Goal: Task Accomplishment & Management: Manage account settings

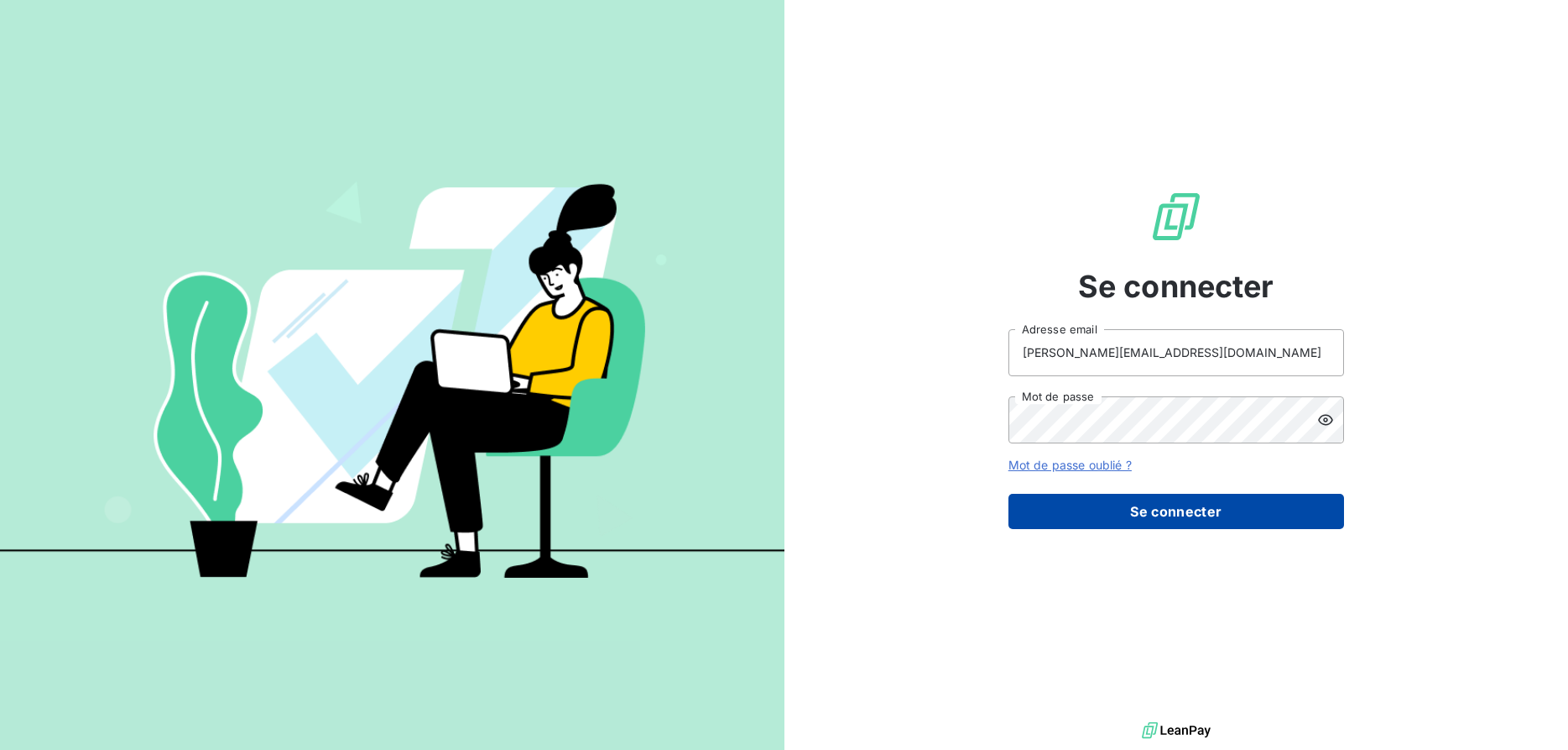
click at [1207, 507] on button "Se connecter" at bounding box center [1176, 511] width 336 height 35
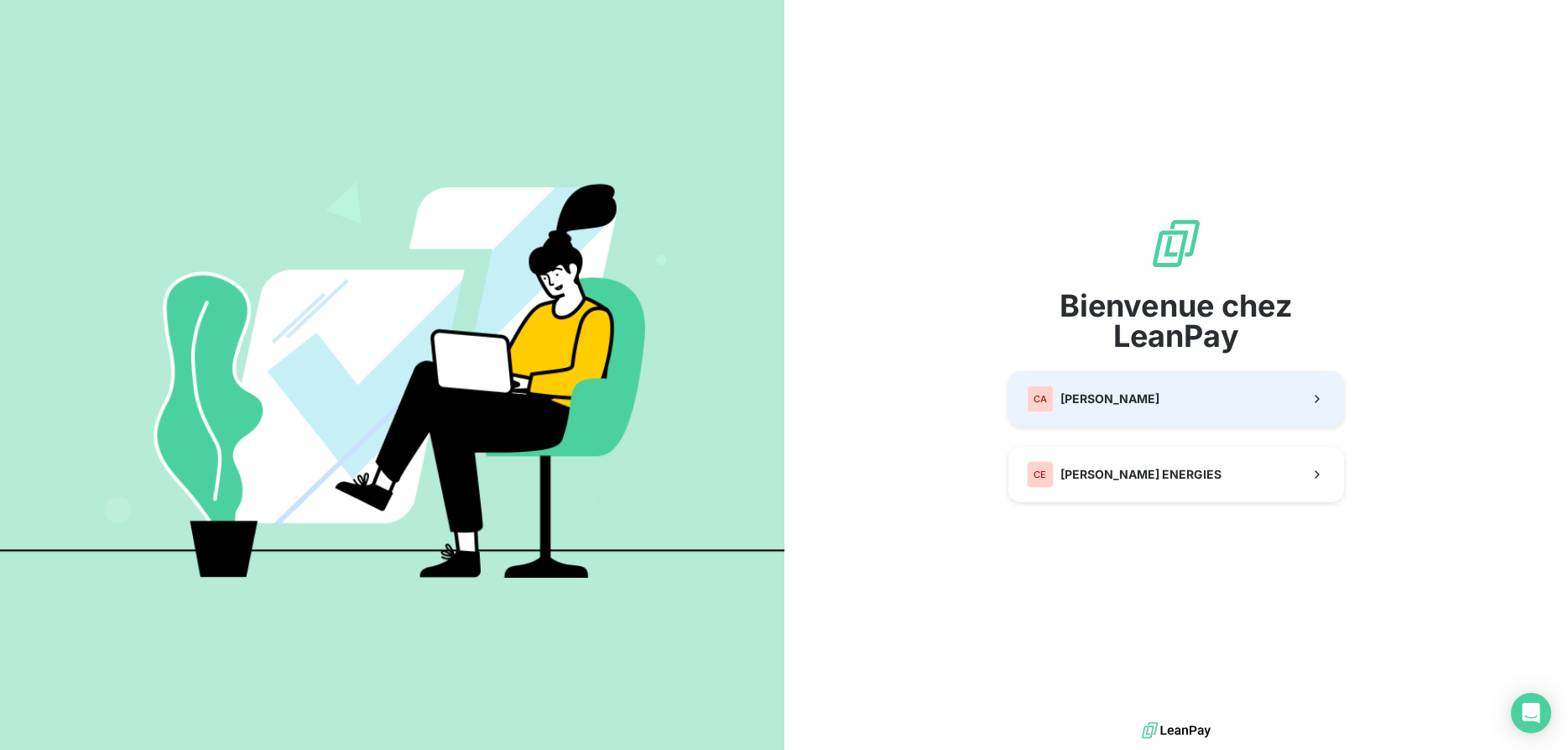
click at [1164, 396] on div "Bienvenue chez LeanPay CA CALVO CE CALVO ENERGIES" at bounding box center [1176, 358] width 336 height 285
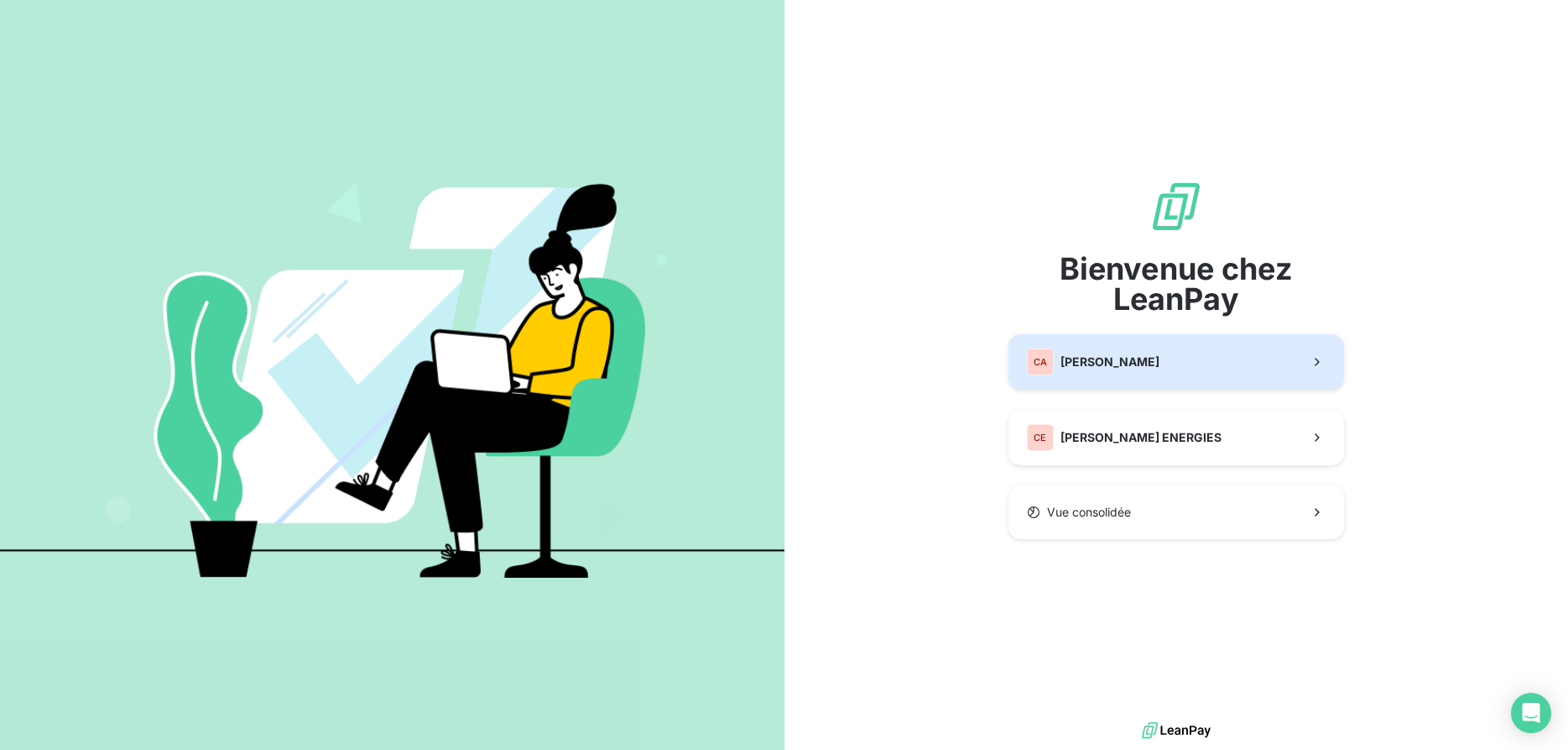
click at [1153, 361] on button "CA CALVO" at bounding box center [1176, 362] width 336 height 56
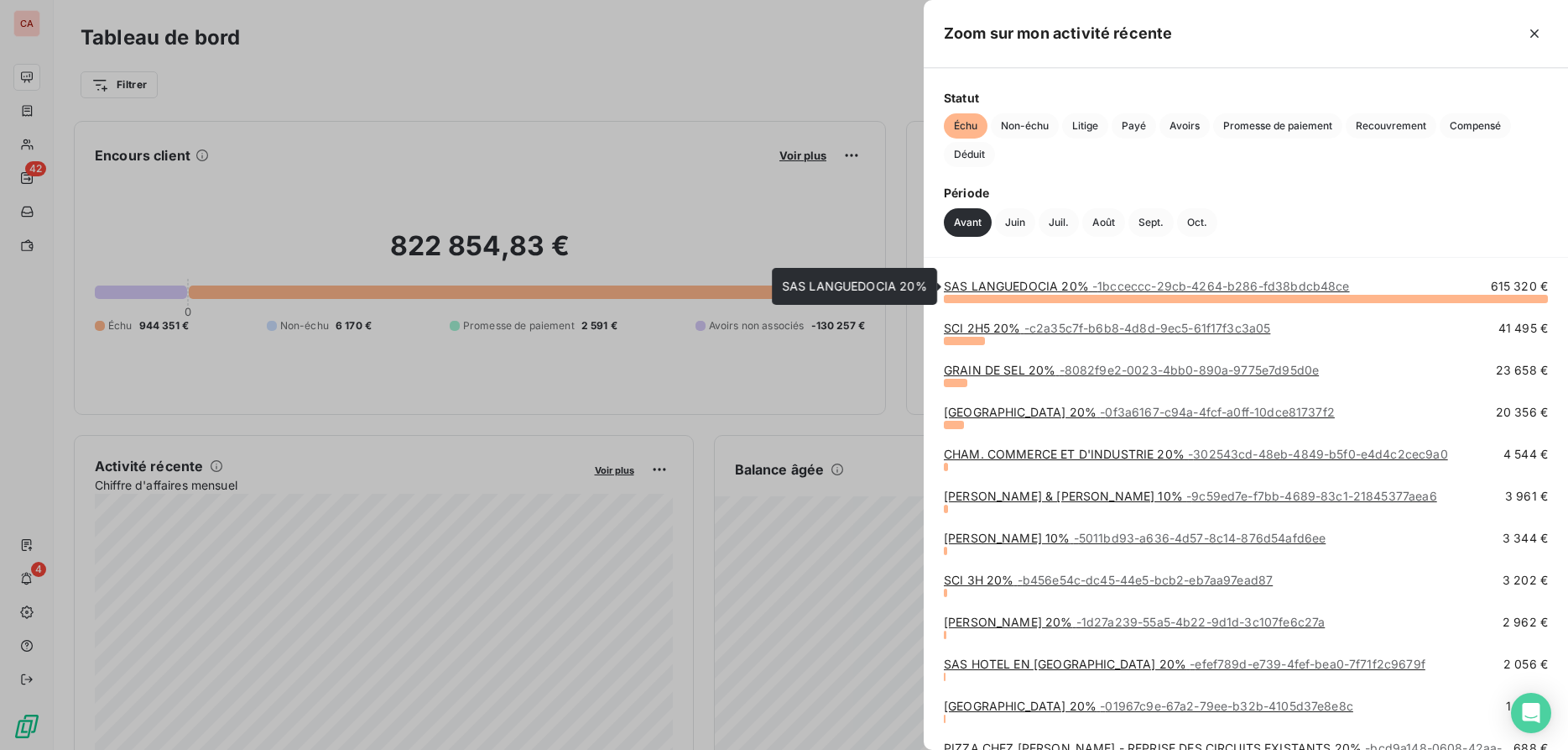
click at [1271, 287] on span "- 1bcceccc-29cb-4264-b286-fd38bdcb48ce" at bounding box center [1221, 285] width 258 height 14
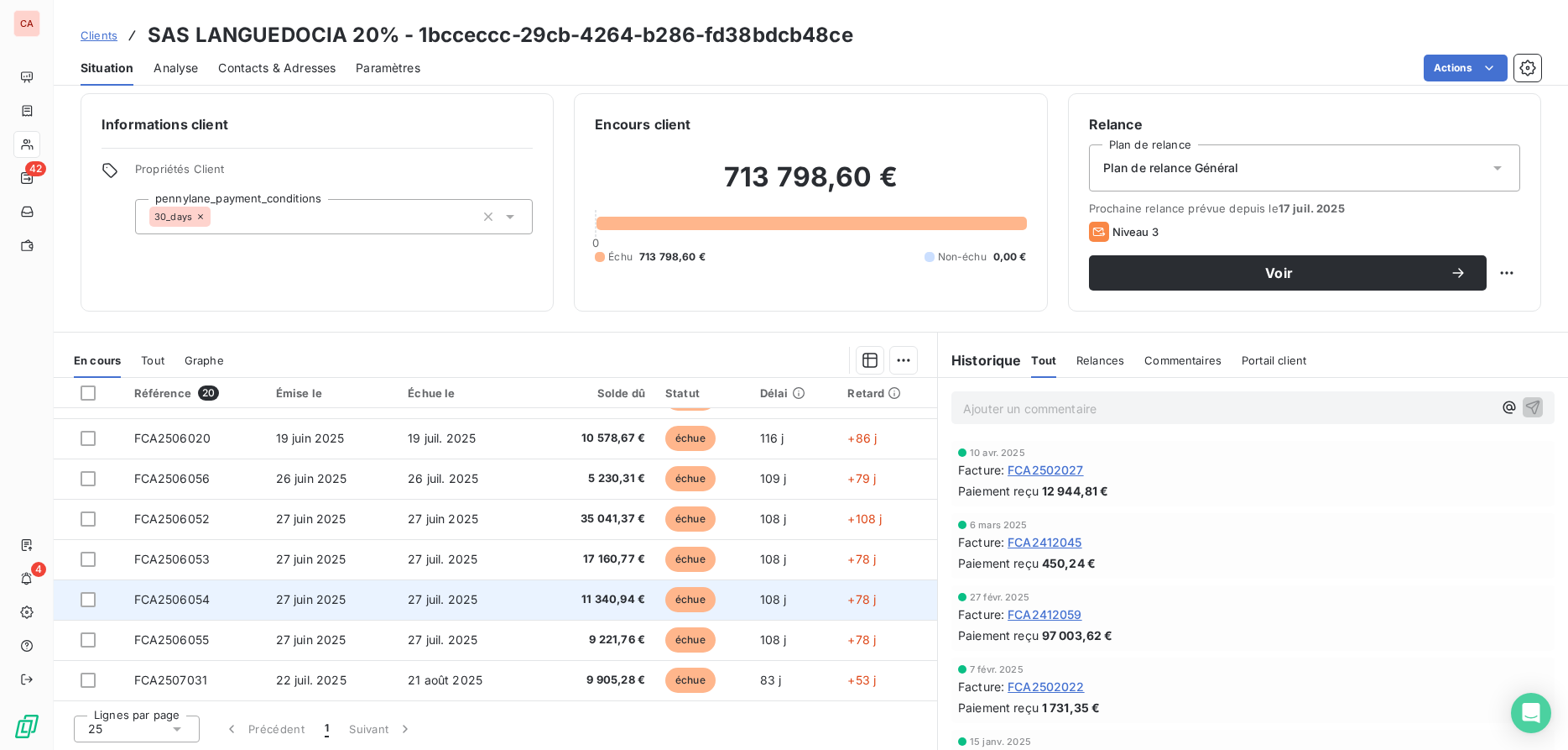
scroll to position [11, 0]
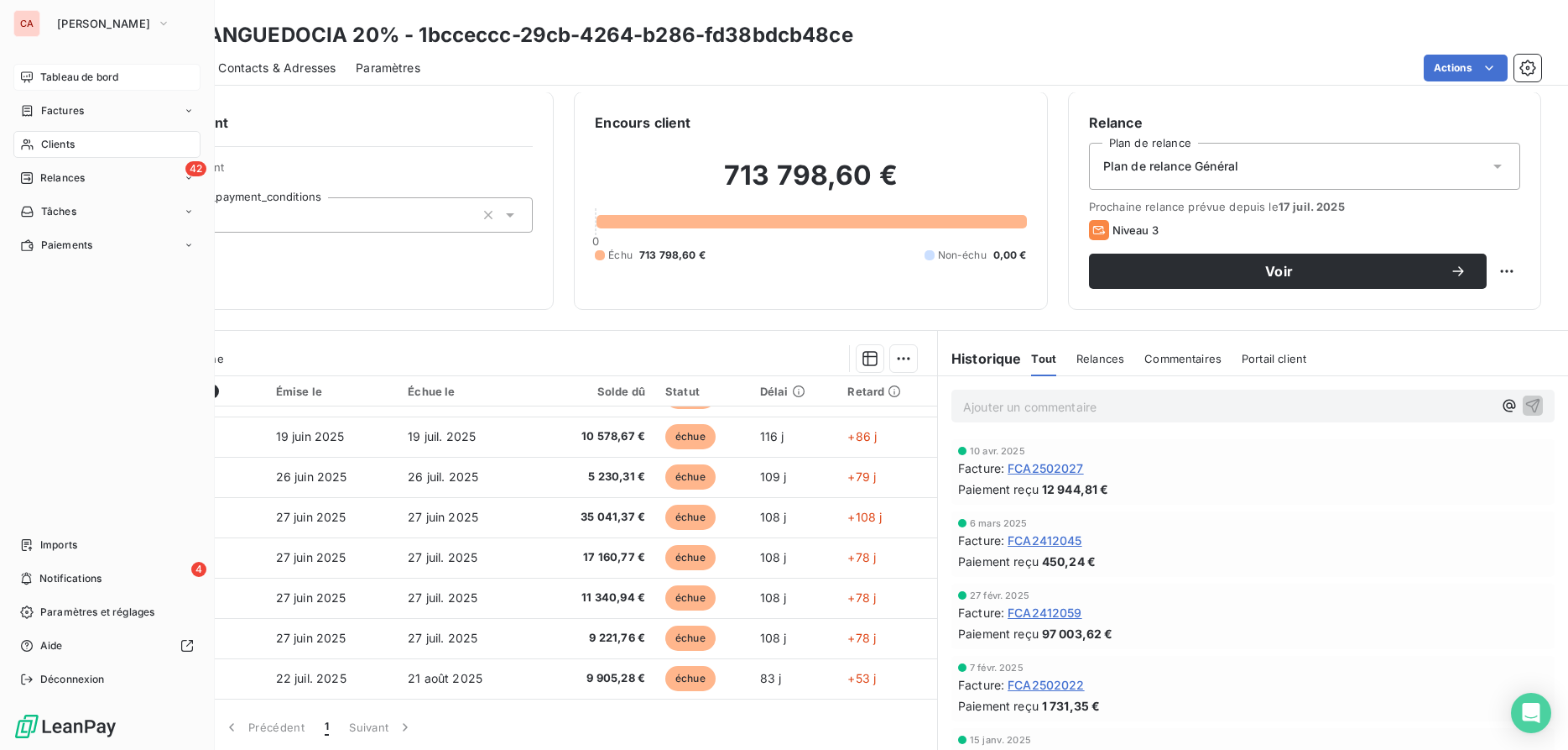
click at [80, 76] on span "Tableau de bord" at bounding box center [79, 77] width 78 height 15
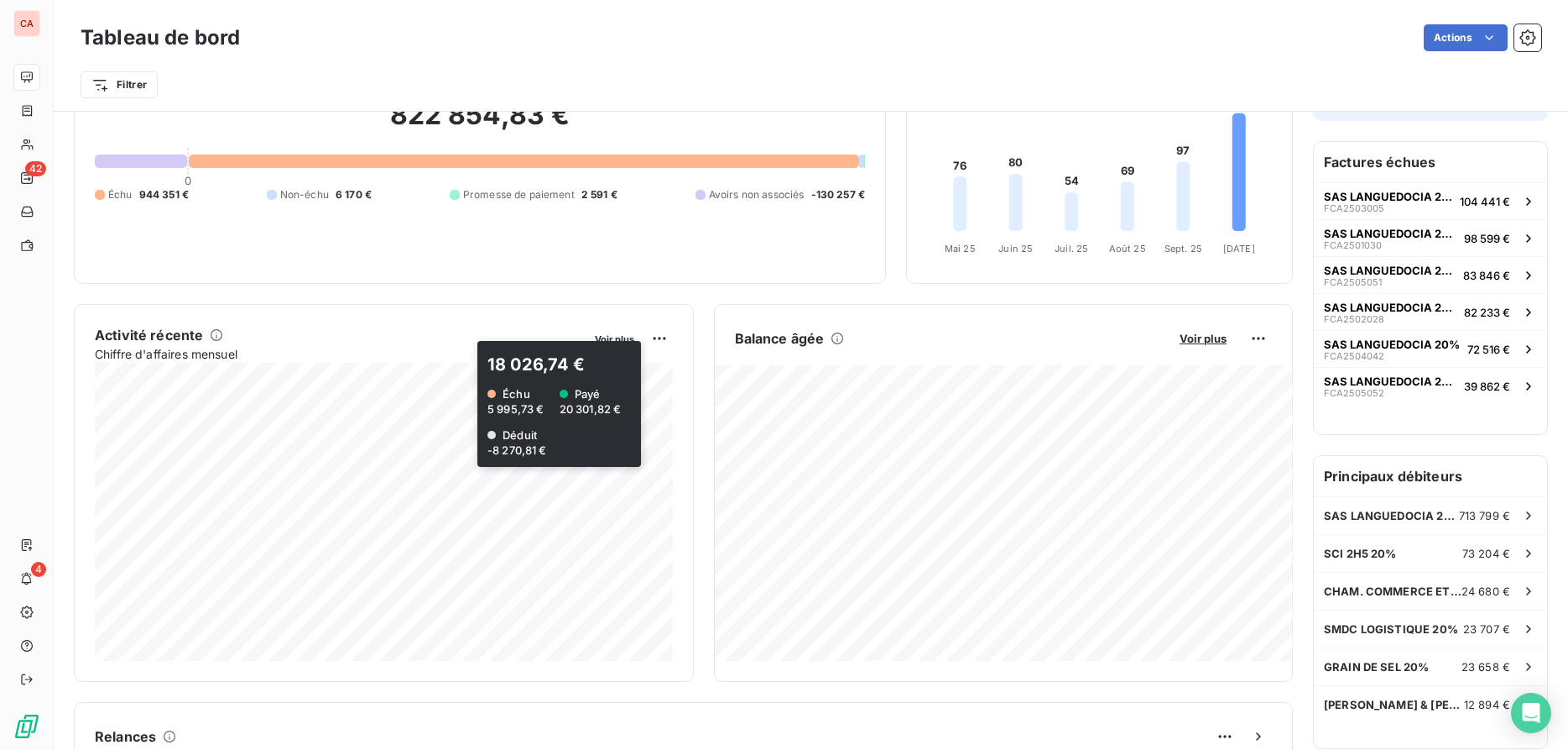
scroll to position [172, 0]
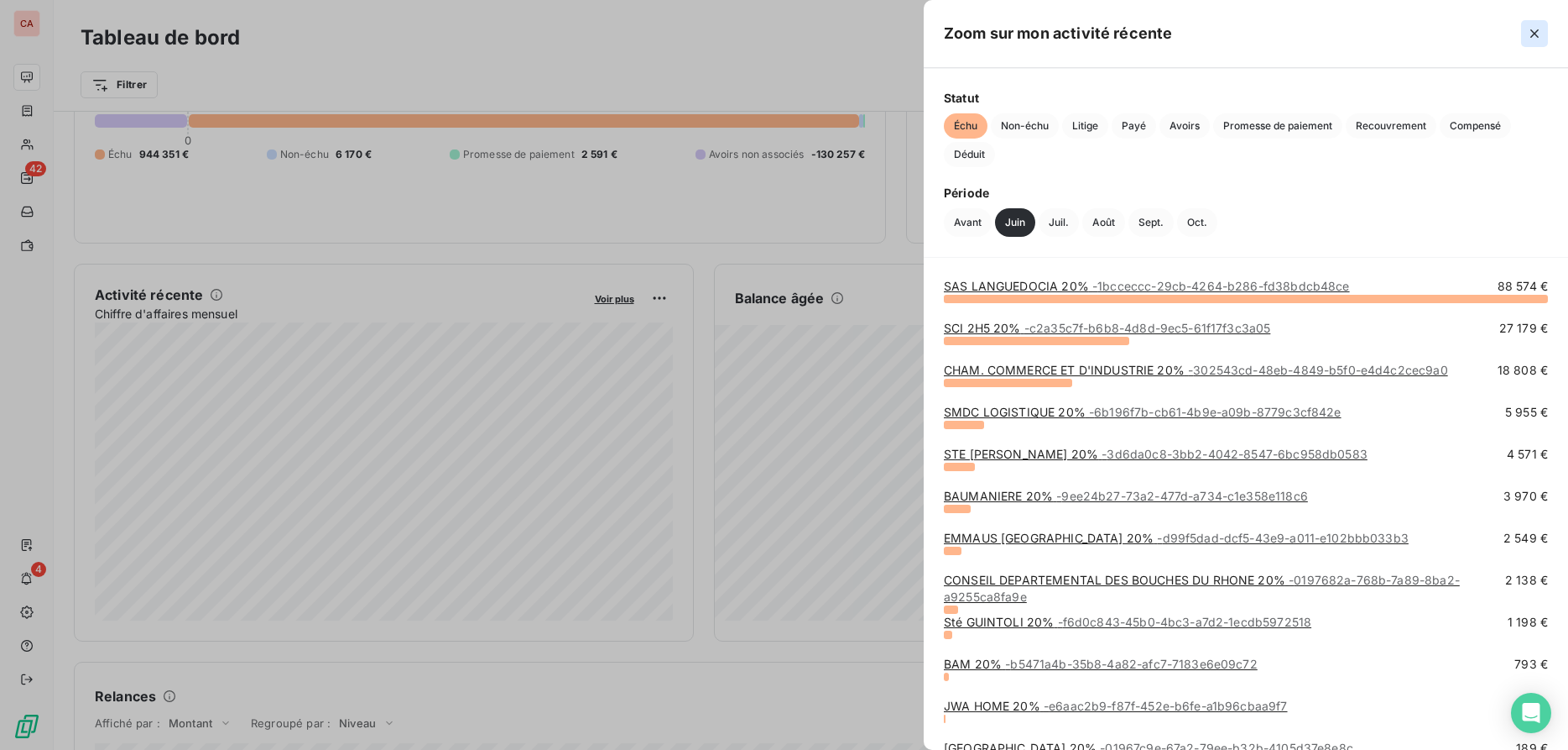
click at [1532, 32] on icon "button" at bounding box center [1535, 33] width 17 height 17
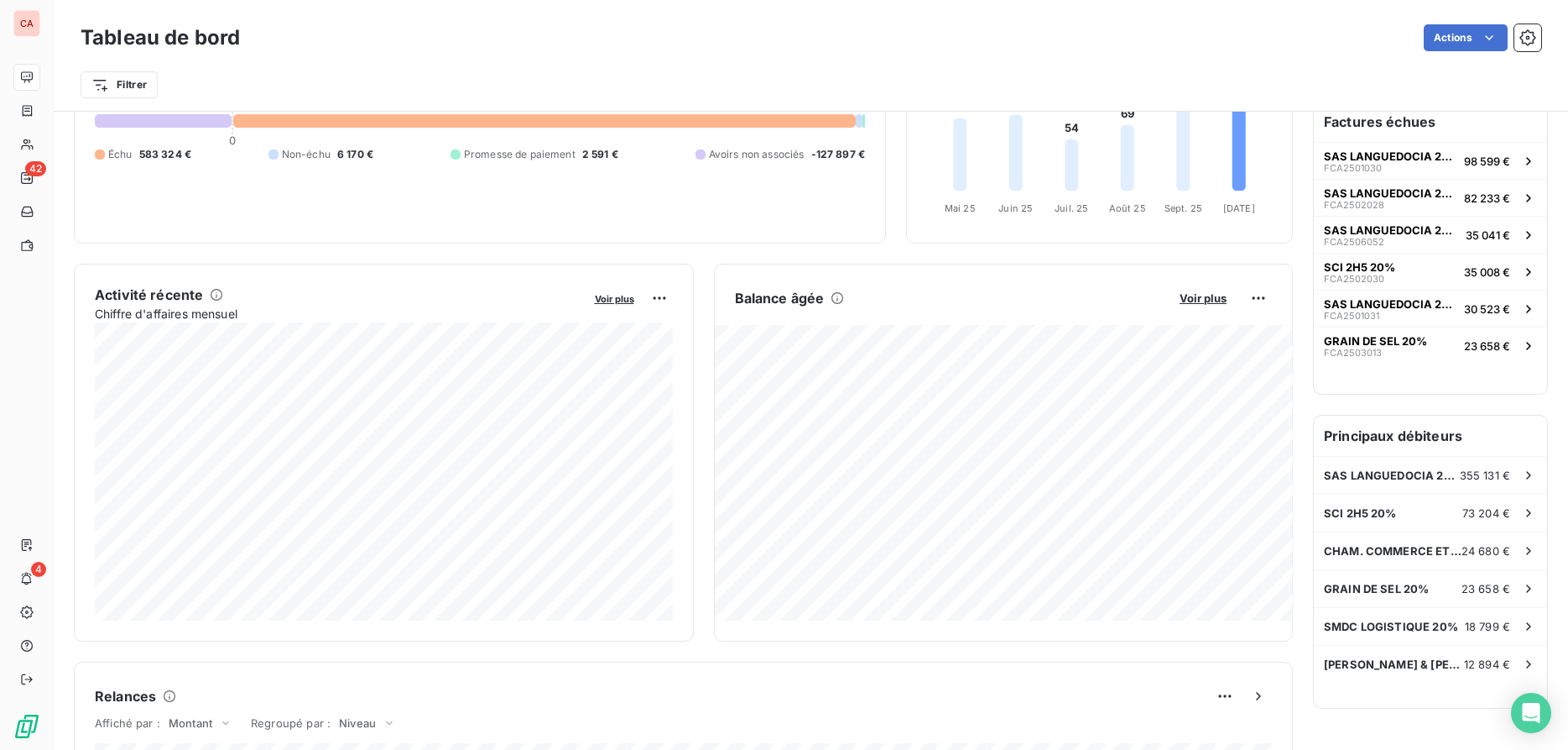
scroll to position [0, 0]
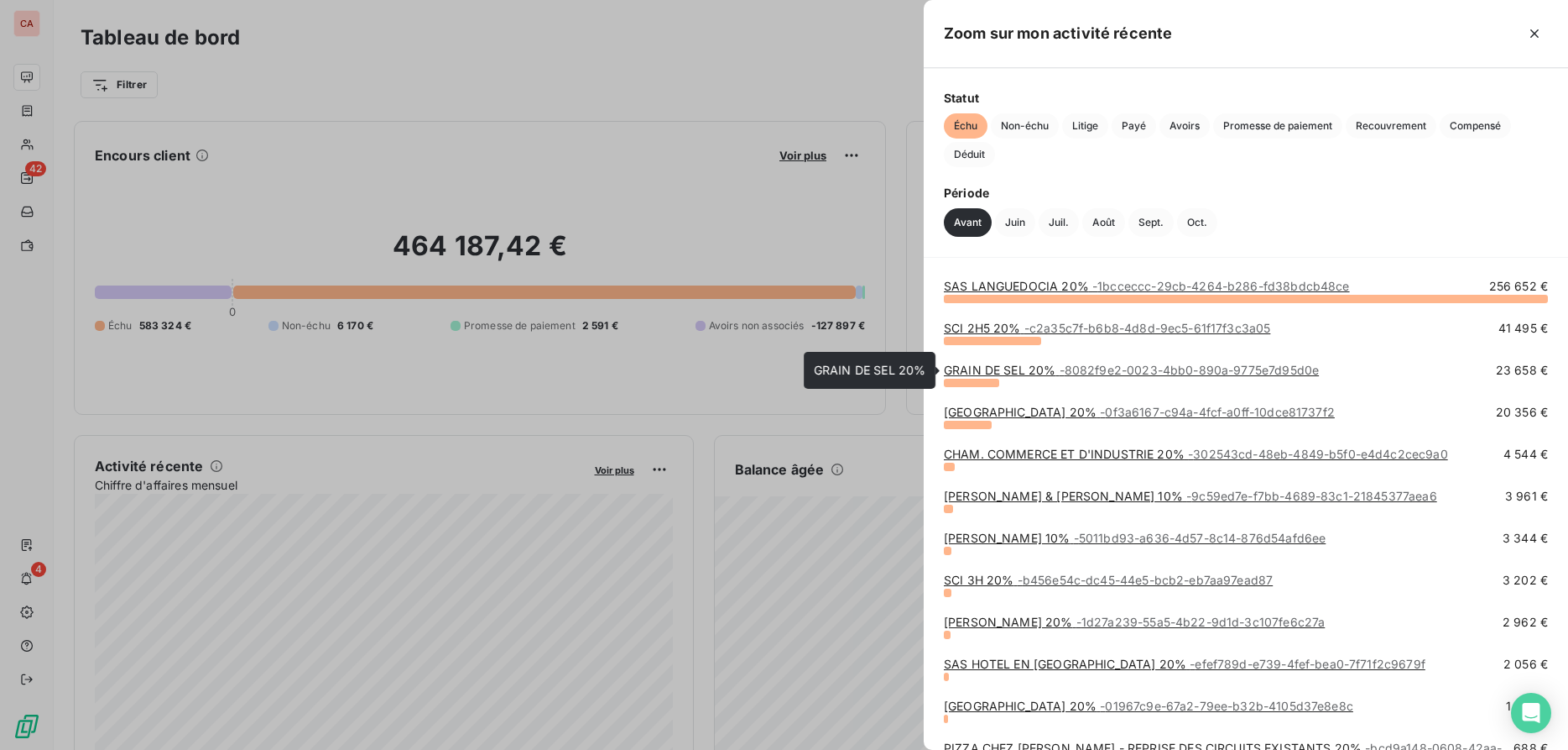
click at [1197, 369] on span "- 8082f9e2-0023-4bb0-890a-9775e7d95d0e" at bounding box center [1189, 369] width 260 height 14
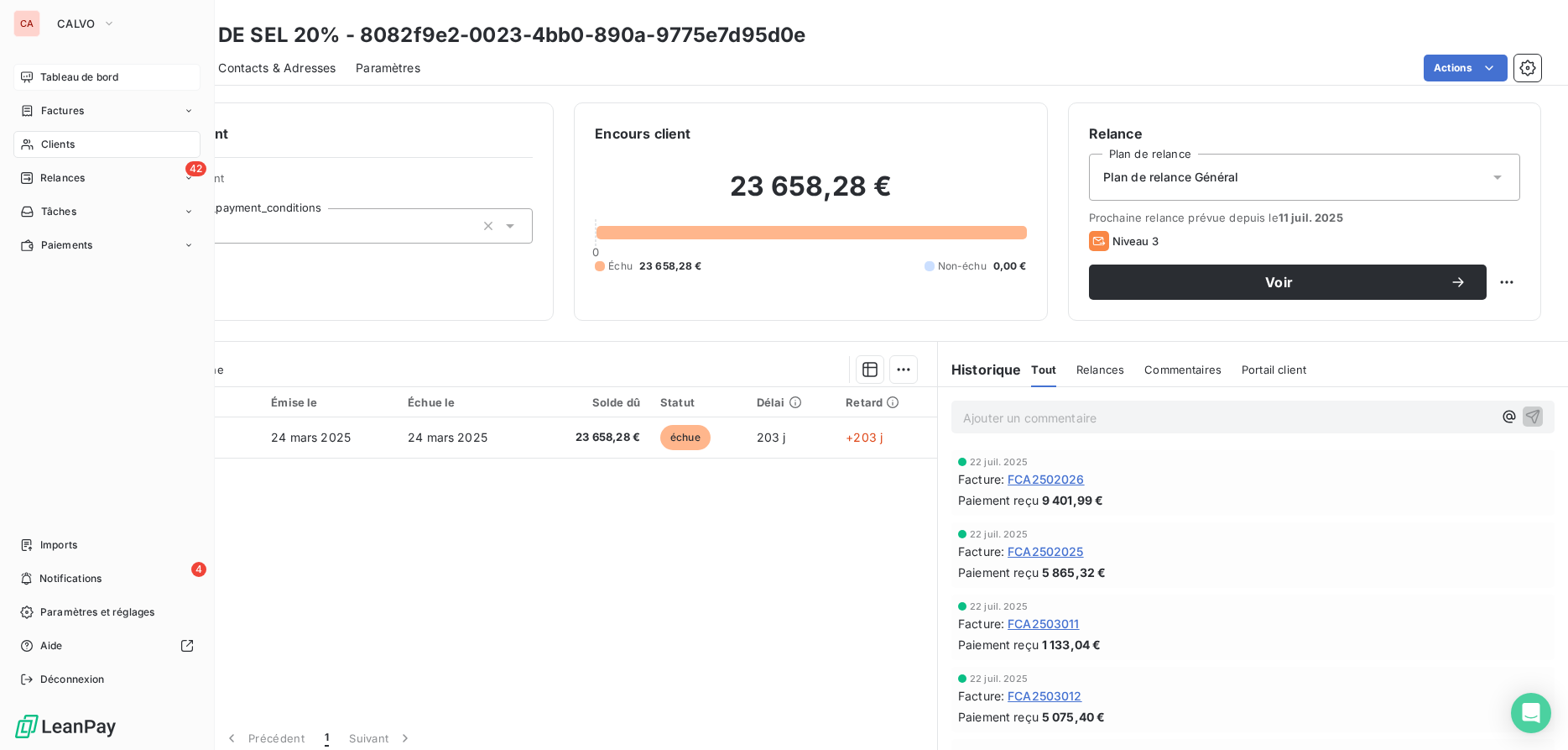
click at [78, 77] on span "Tableau de bord" at bounding box center [79, 77] width 78 height 15
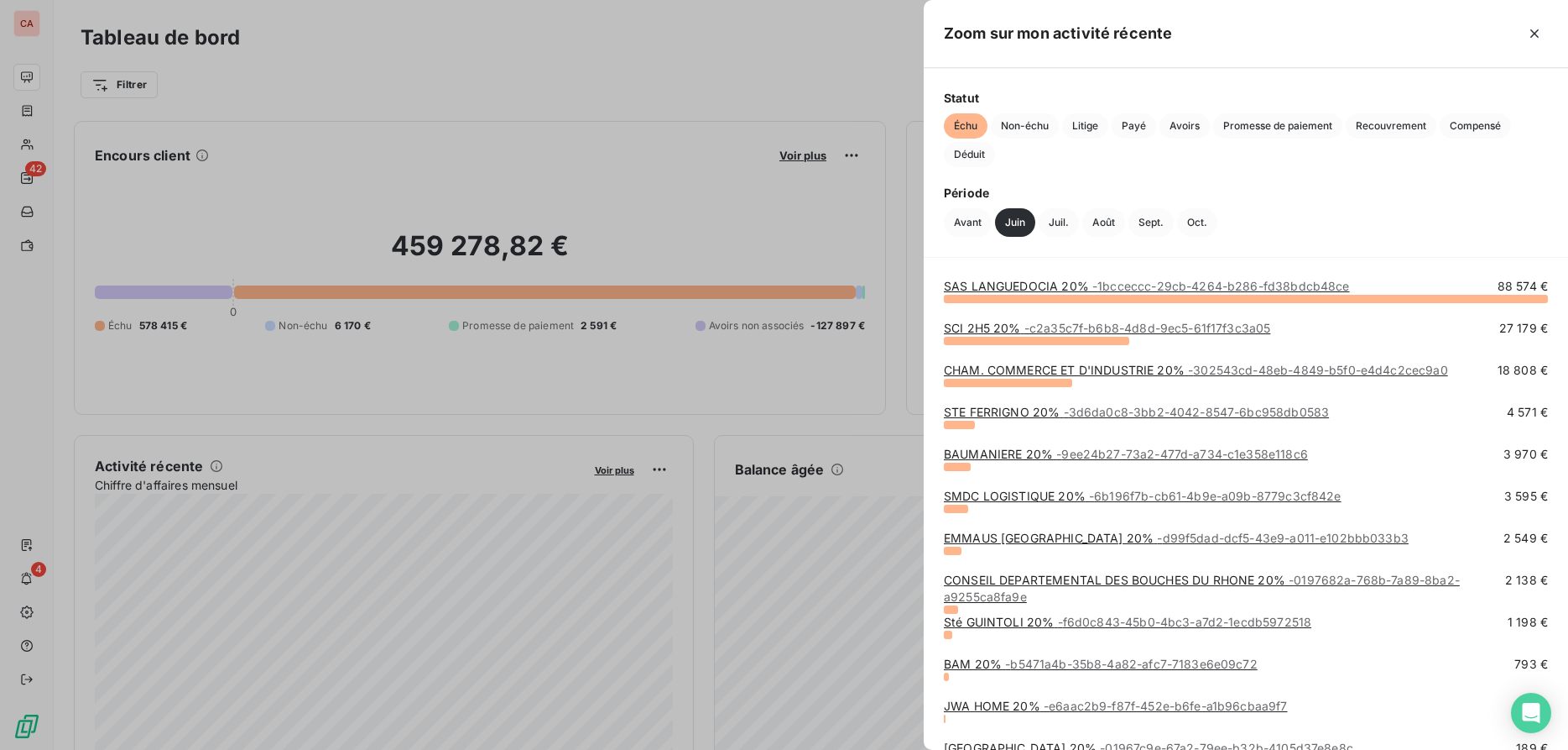
click at [145, 588] on div at bounding box center [784, 375] width 1568 height 750
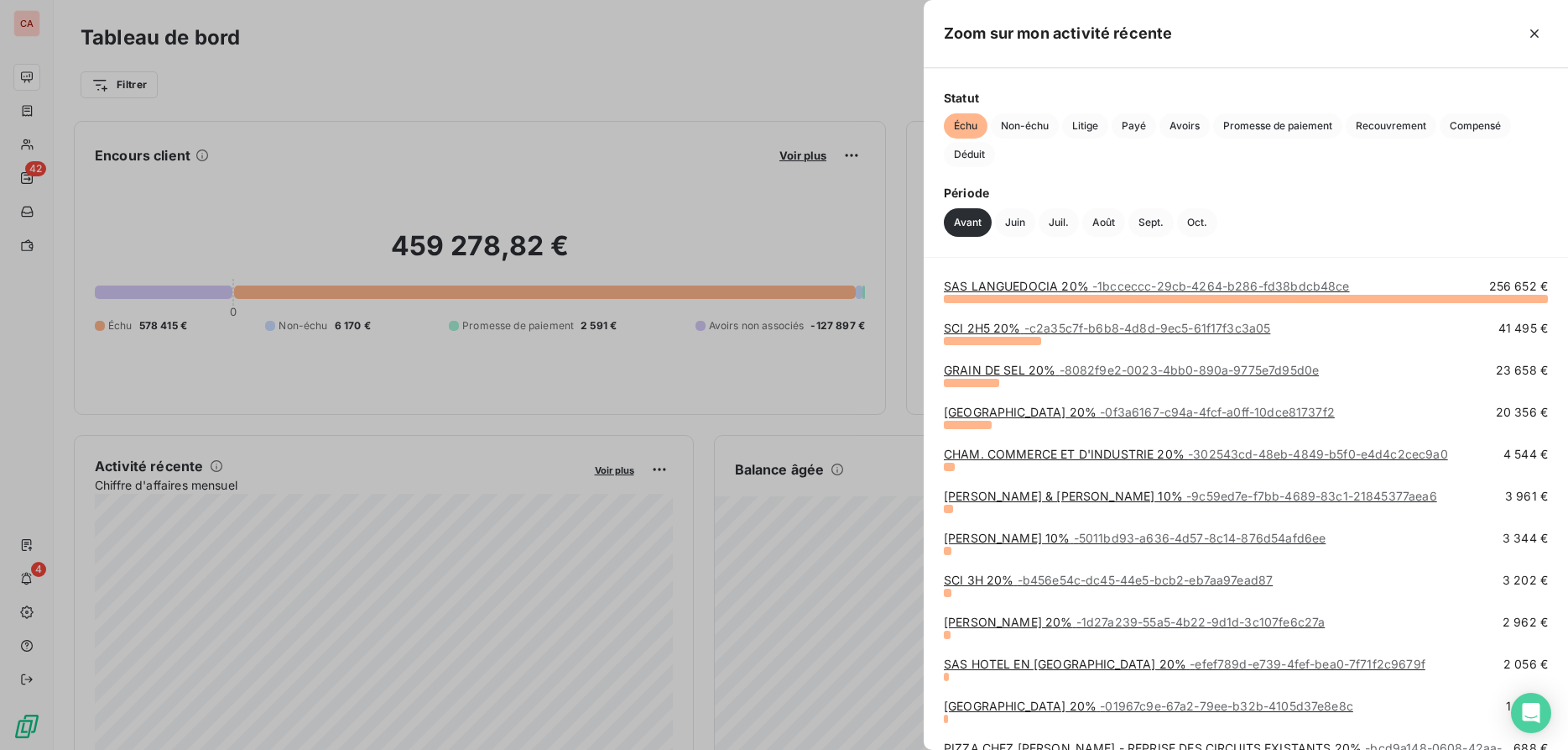
click at [1284, 368] on span "- 8082f9e2-0023-4bb0-890a-9775e7d95d0e" at bounding box center [1189, 369] width 260 height 14
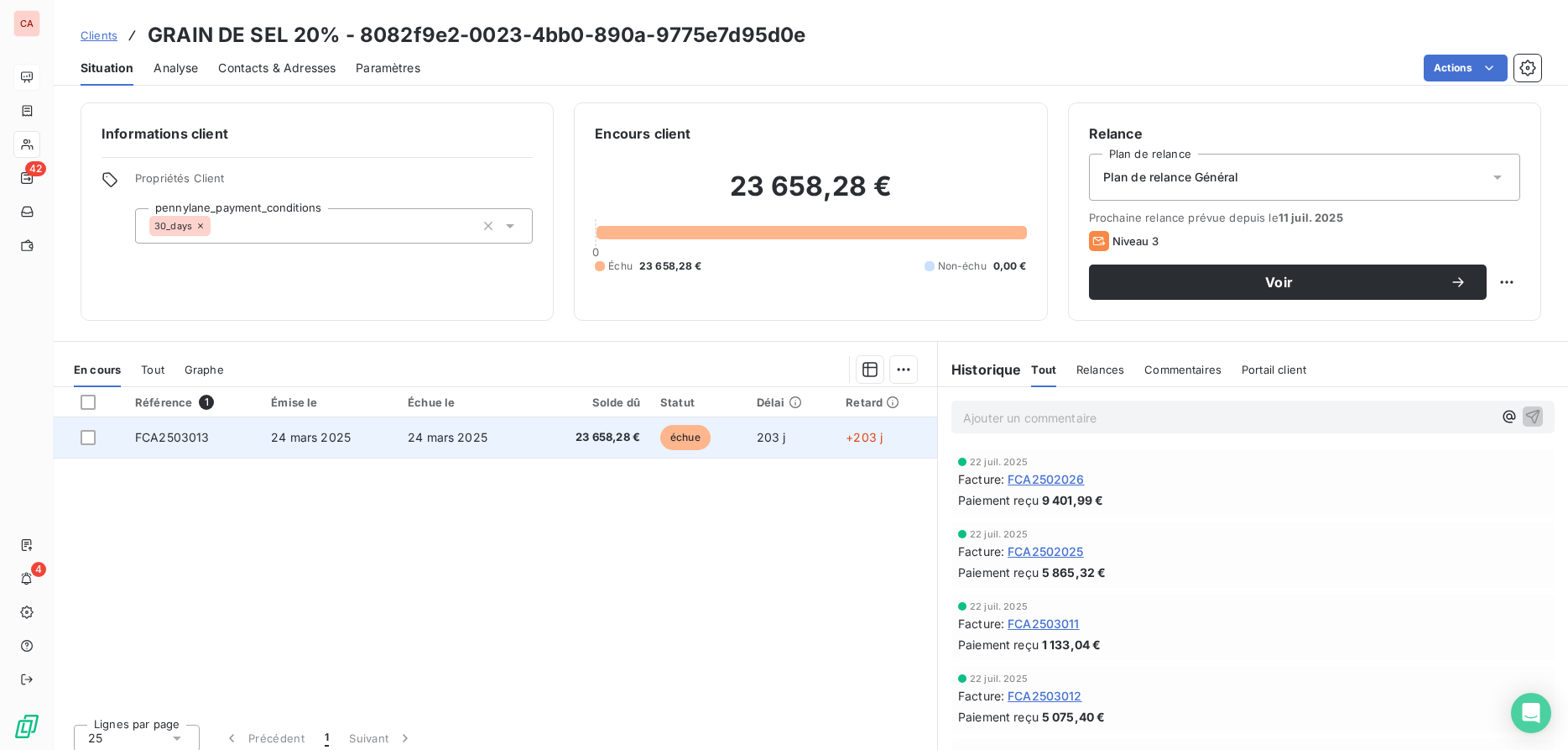
click at [508, 433] on td "24 mars 2025" at bounding box center [466, 436] width 136 height 40
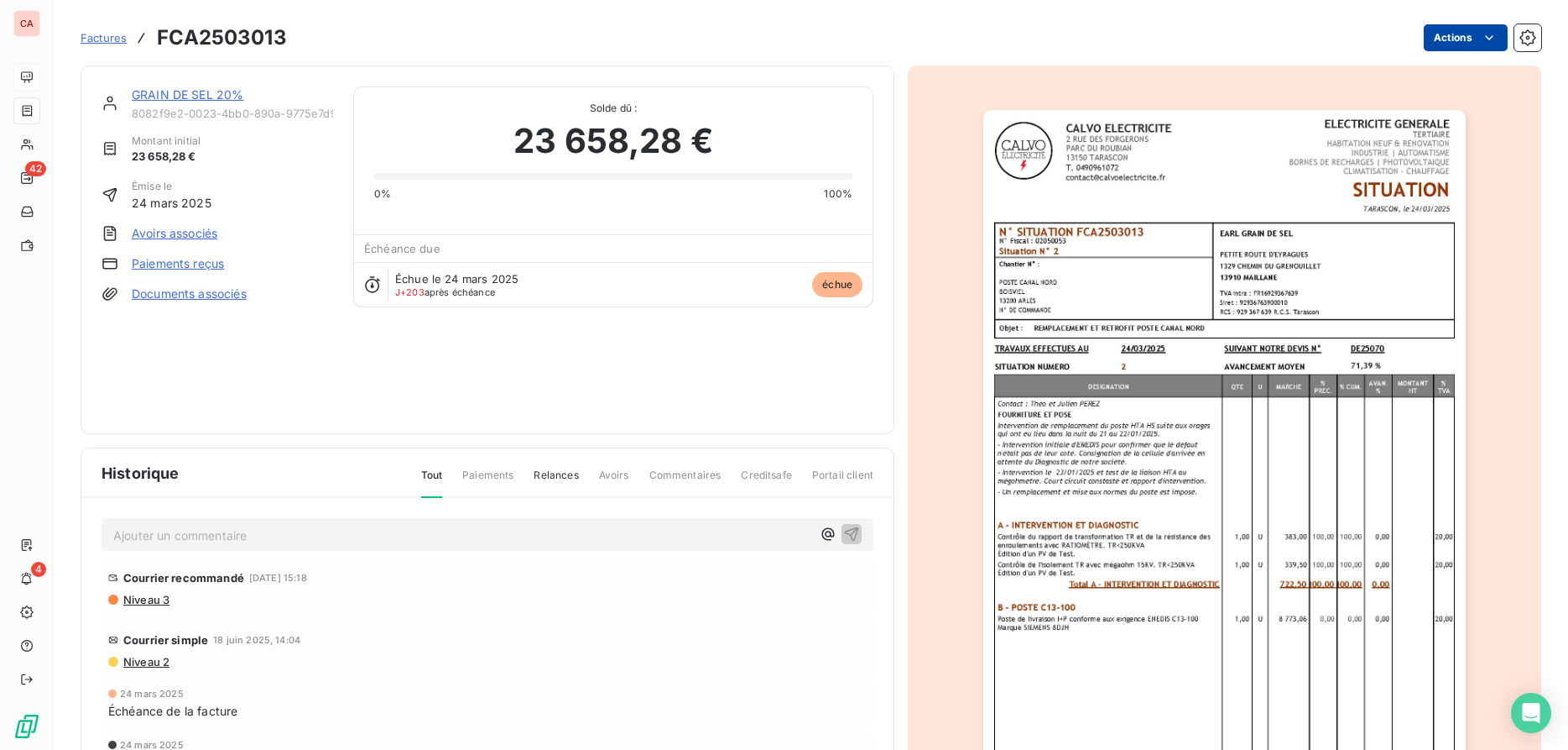
click at [1476, 37] on html "CA 42 4 Factures FCA2503013 Actions GRAIN DE SEL 20% 8082f9e2-0023-4bb0-890a-97…" at bounding box center [784, 375] width 1568 height 750
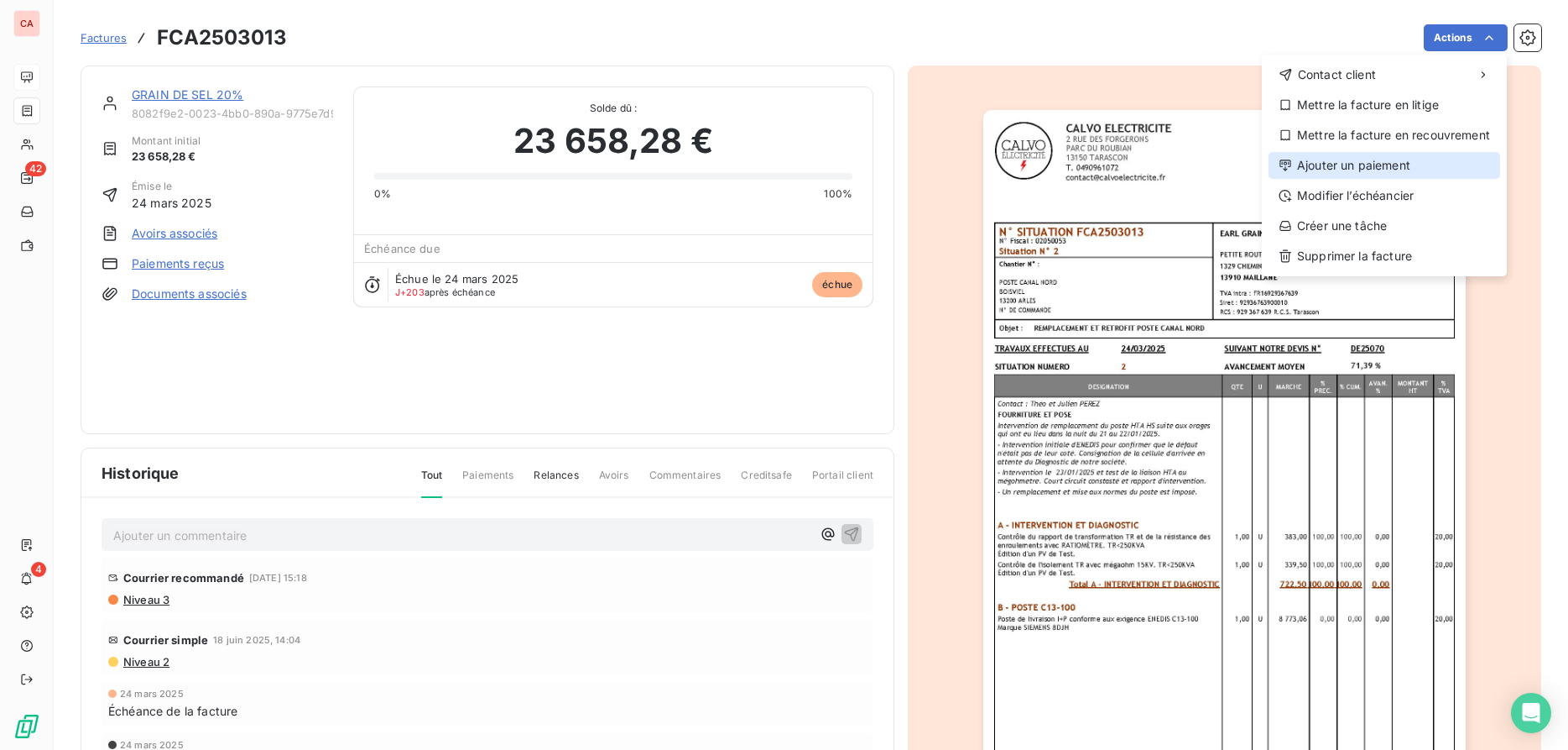
click at [1386, 168] on div "Ajouter un paiement" at bounding box center [1384, 165] width 232 height 27
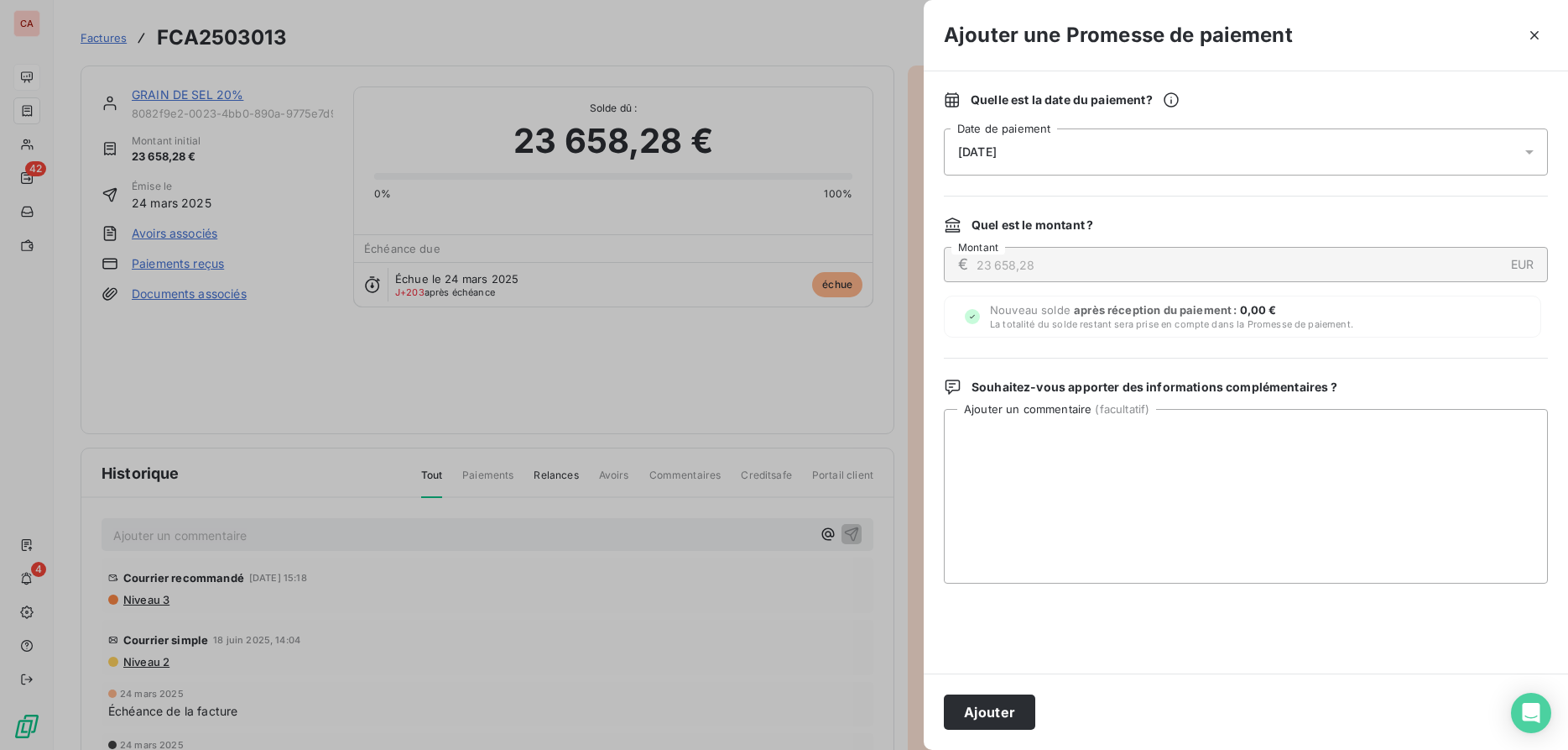
click at [1386, 153] on div "14/10/2025" at bounding box center [1245, 151] width 604 height 47
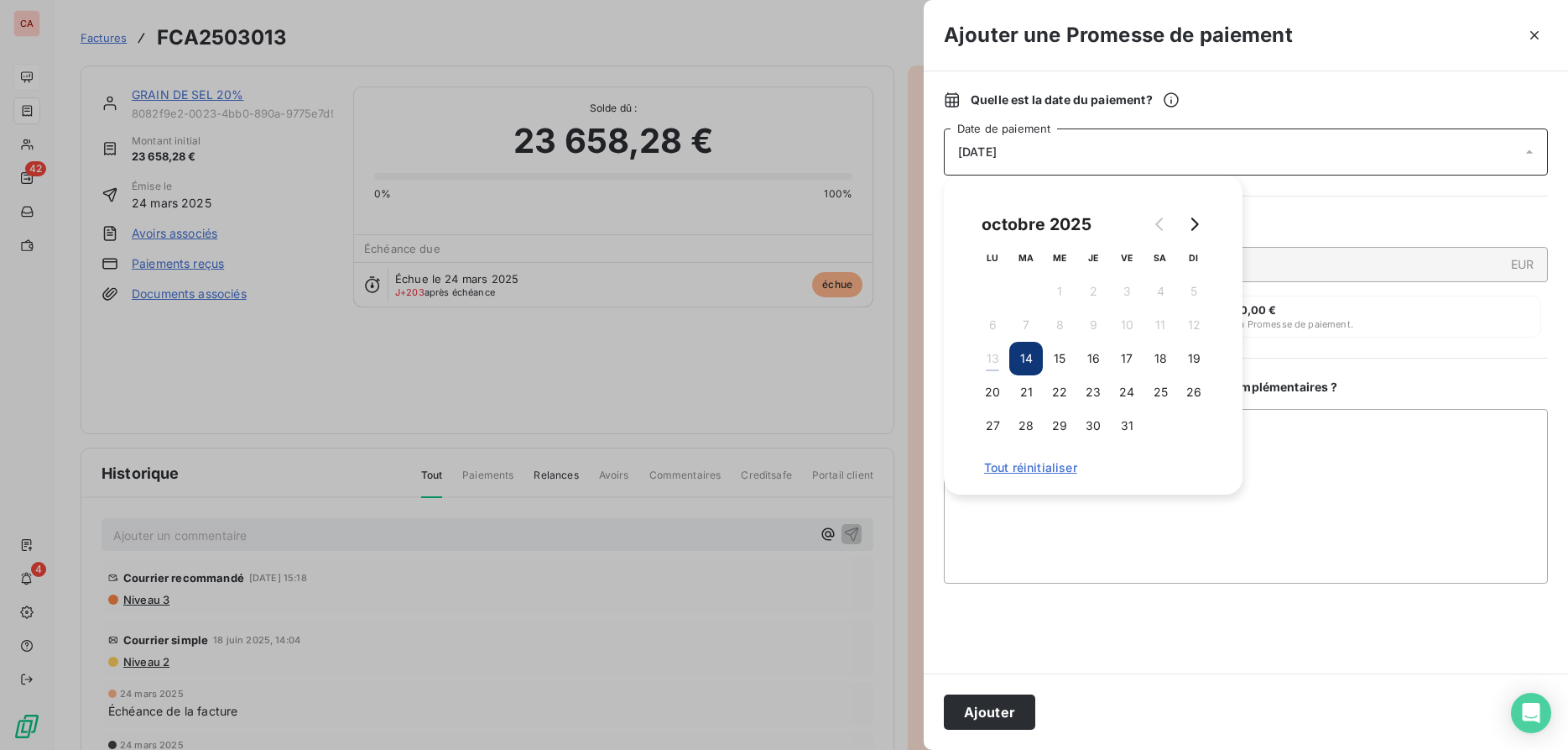
click at [1030, 349] on button "14" at bounding box center [1026, 358] width 33 height 33
click at [1308, 149] on div "14/10/2025" at bounding box center [1245, 151] width 604 height 47
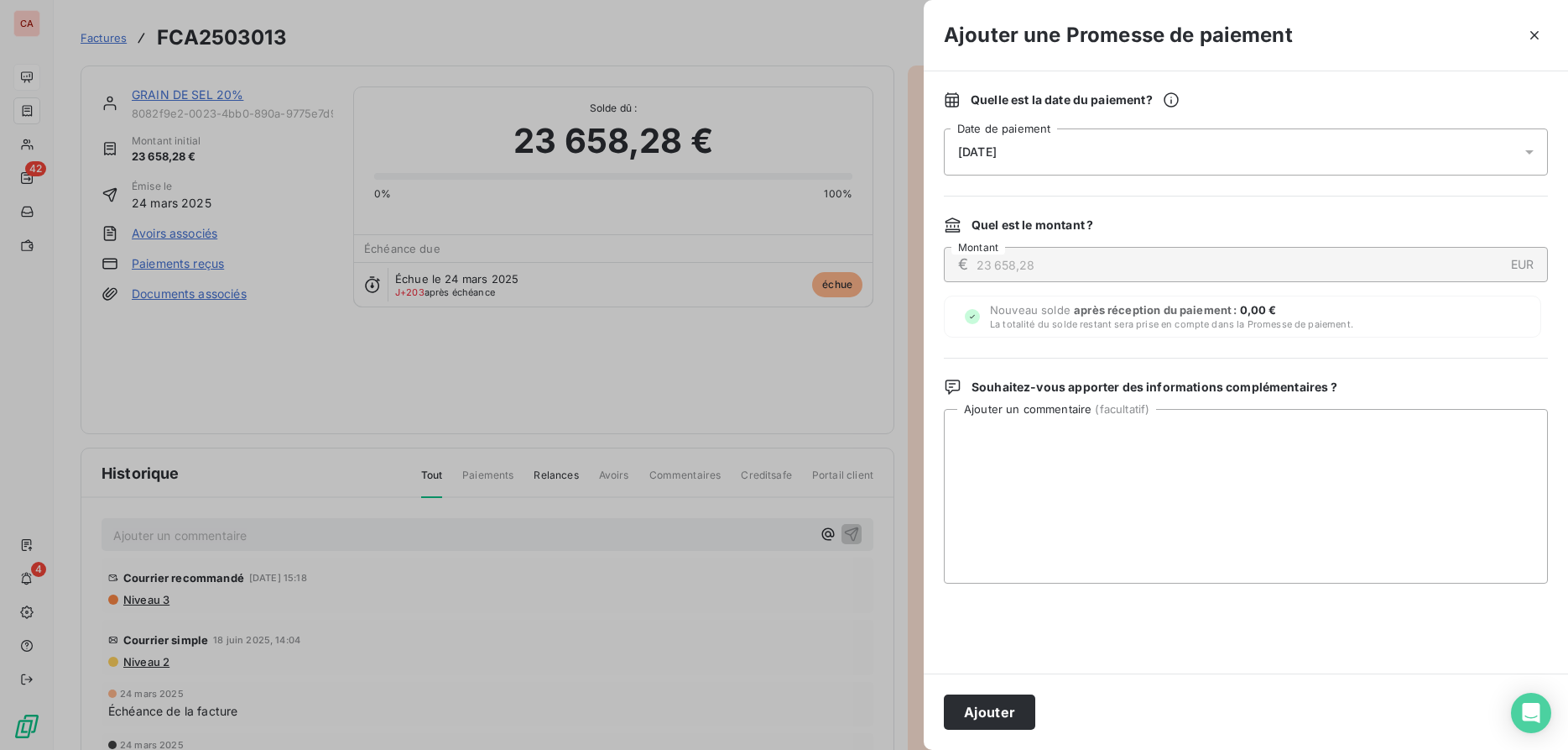
click at [1227, 158] on div "14/10/2025" at bounding box center [1245, 151] width 604 height 47
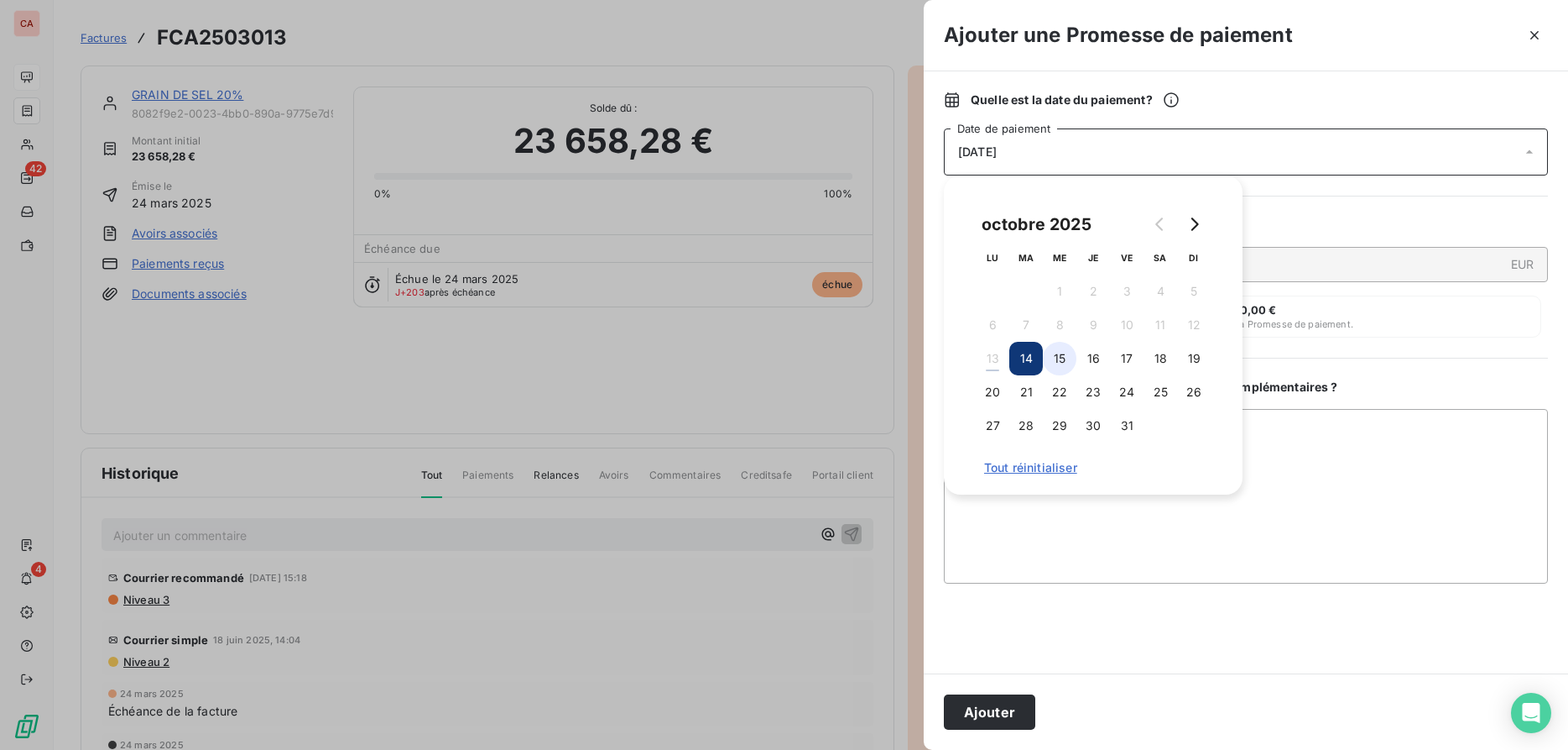
click at [1062, 359] on button "15" at bounding box center [1060, 358] width 33 height 33
click at [1333, 171] on div "15/10/2025" at bounding box center [1245, 151] width 604 height 47
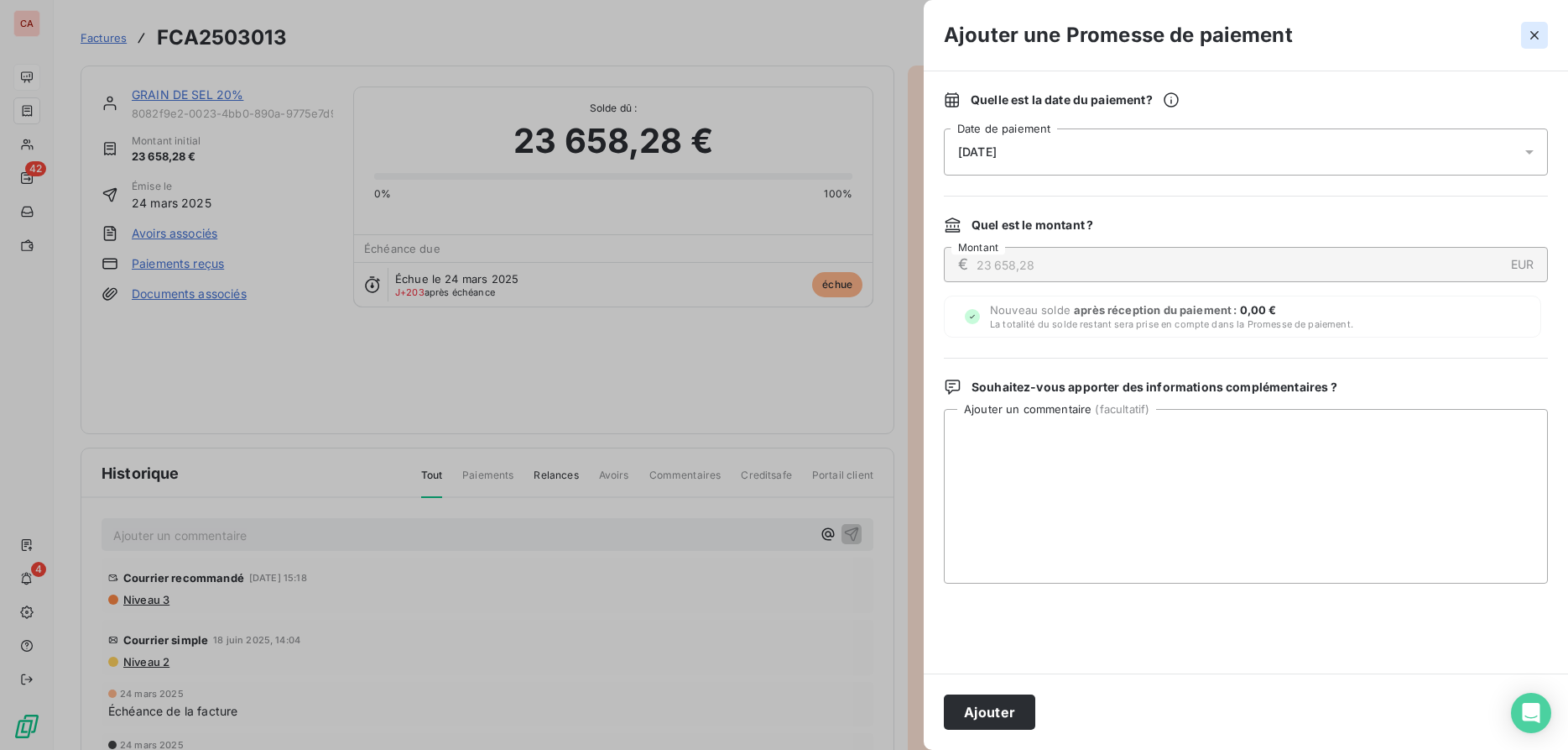
click at [1528, 32] on icon "button" at bounding box center [1535, 35] width 17 height 17
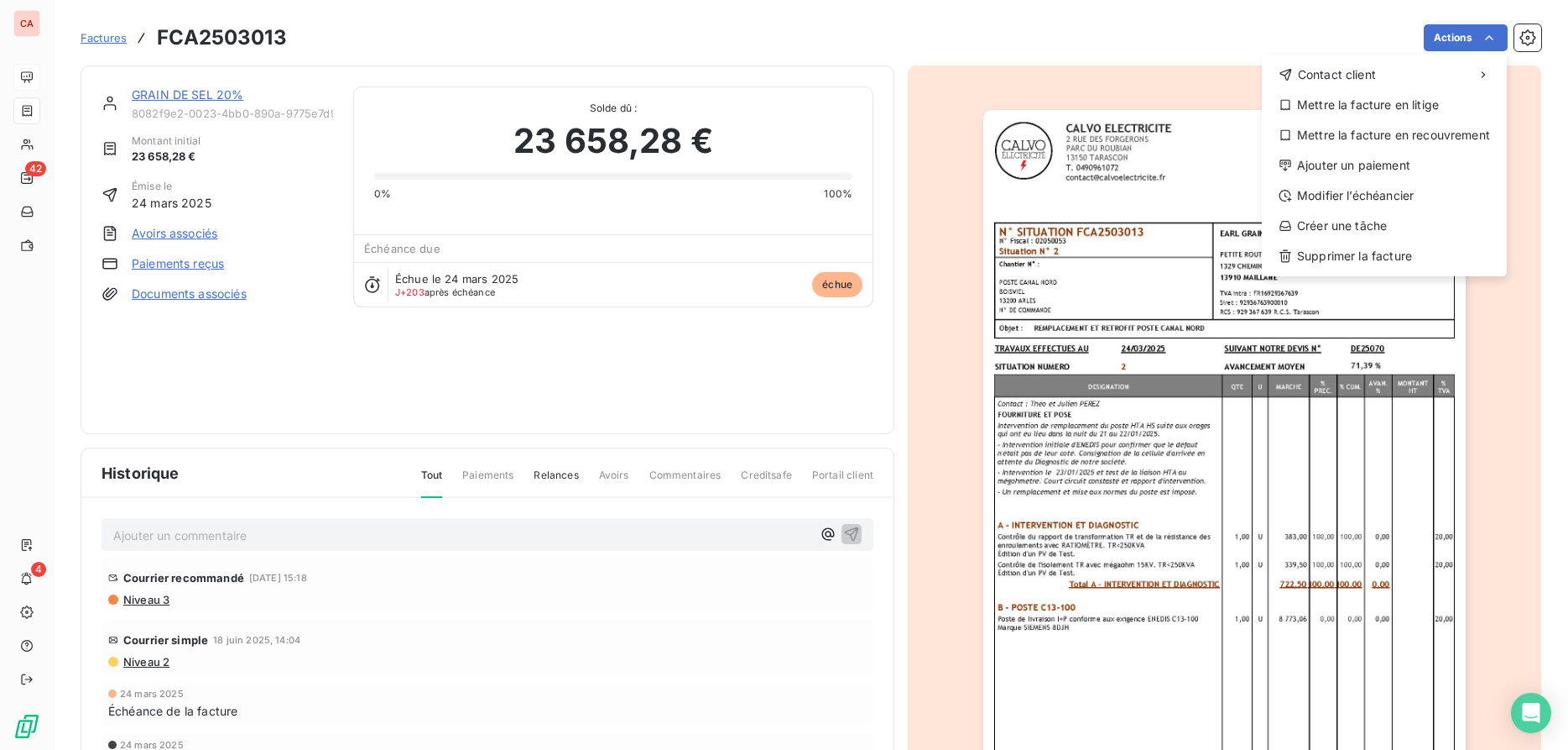
click at [1488, 42] on html "CA 42 4 Factures FCA2503013 Actions Contact client Mettre la facture en litige …" at bounding box center [784, 375] width 1568 height 750
click at [1387, 162] on div "Ajouter un paiement" at bounding box center [1384, 165] width 232 height 27
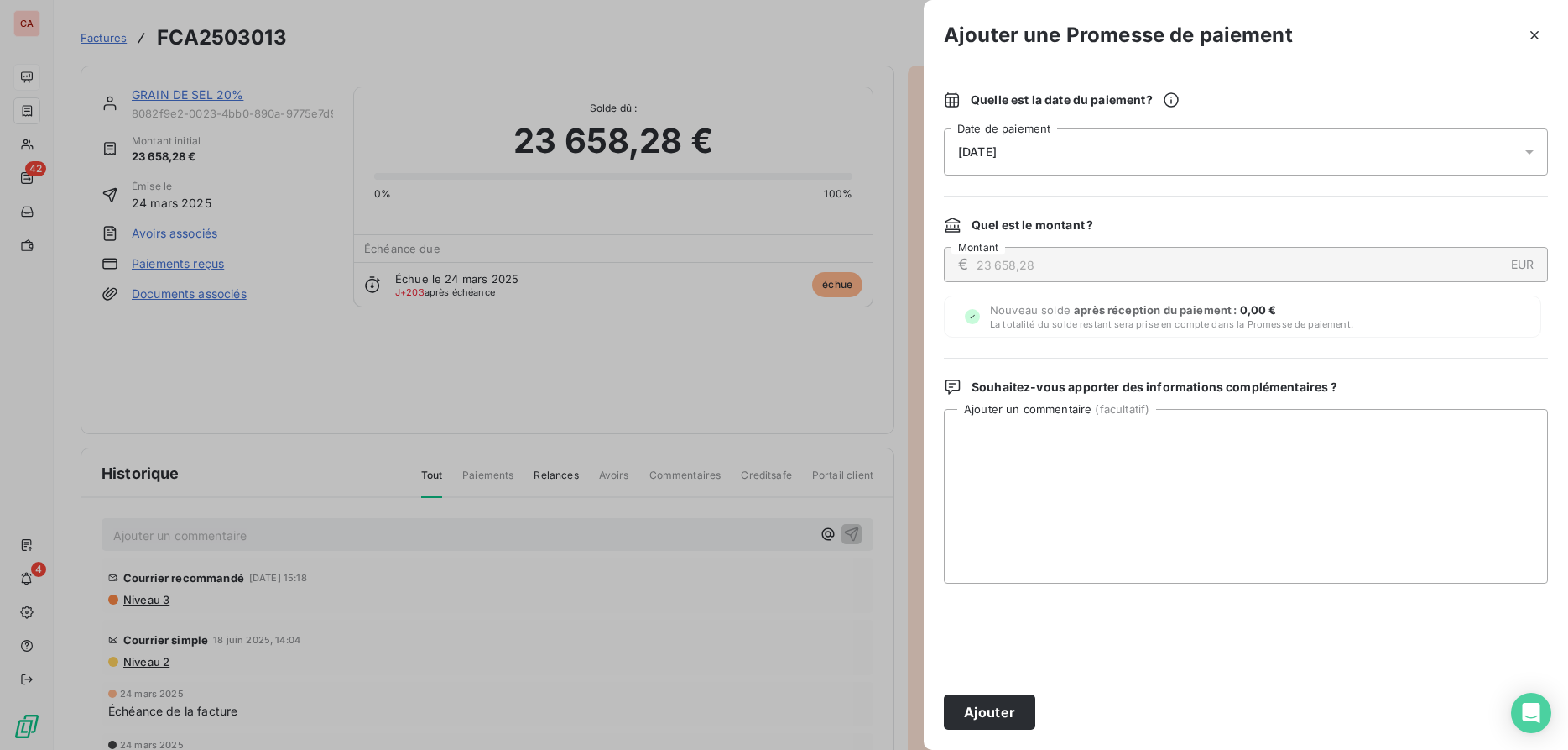
click at [1032, 154] on div "14/10/2025" at bounding box center [1245, 151] width 604 height 47
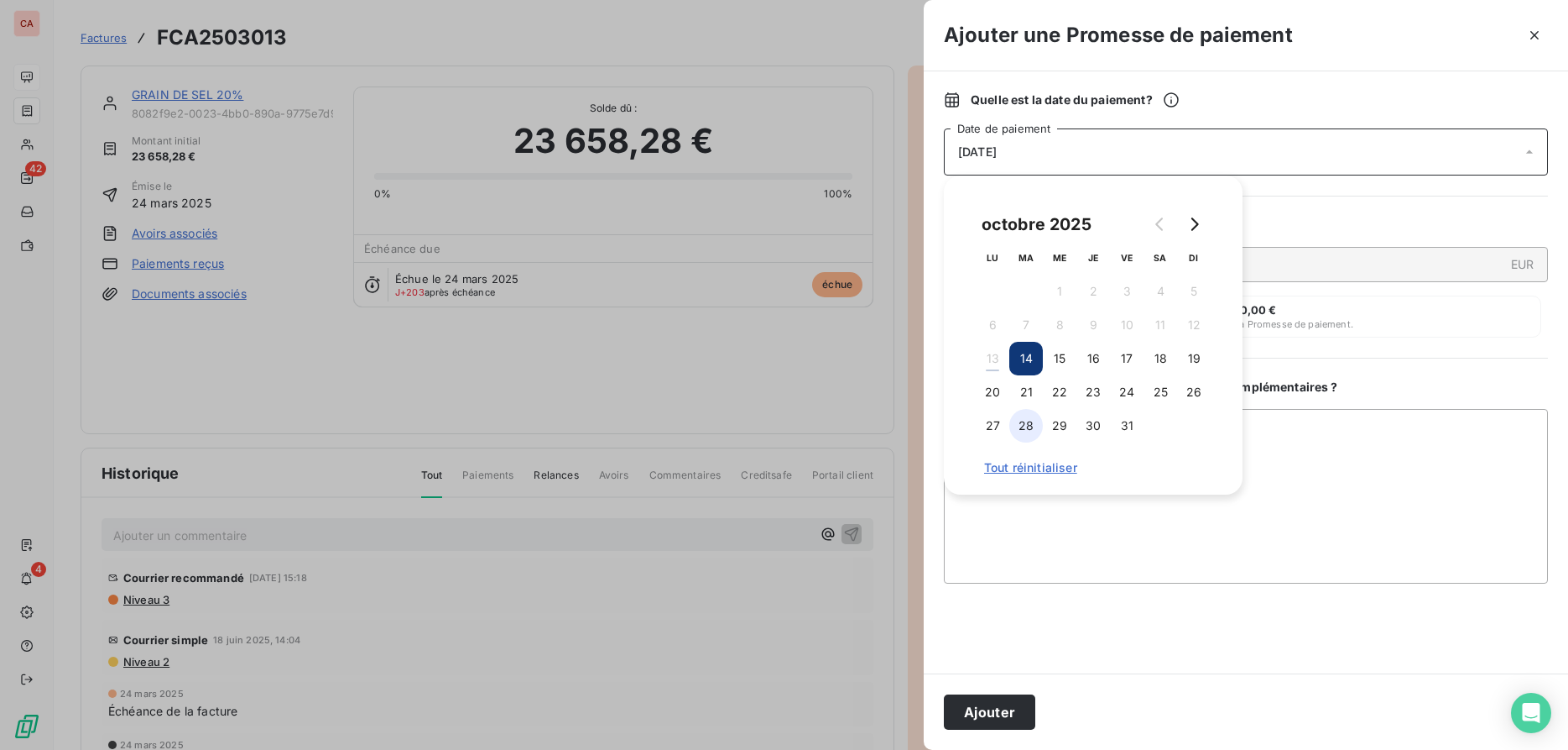
click at [1031, 412] on button "28" at bounding box center [1026, 425] width 33 height 33
click at [1298, 202] on div "Quelle est la date du paiement ? 28/10/2025 Date de paiement Quel est le montan…" at bounding box center [1246, 372] width 645 height 601
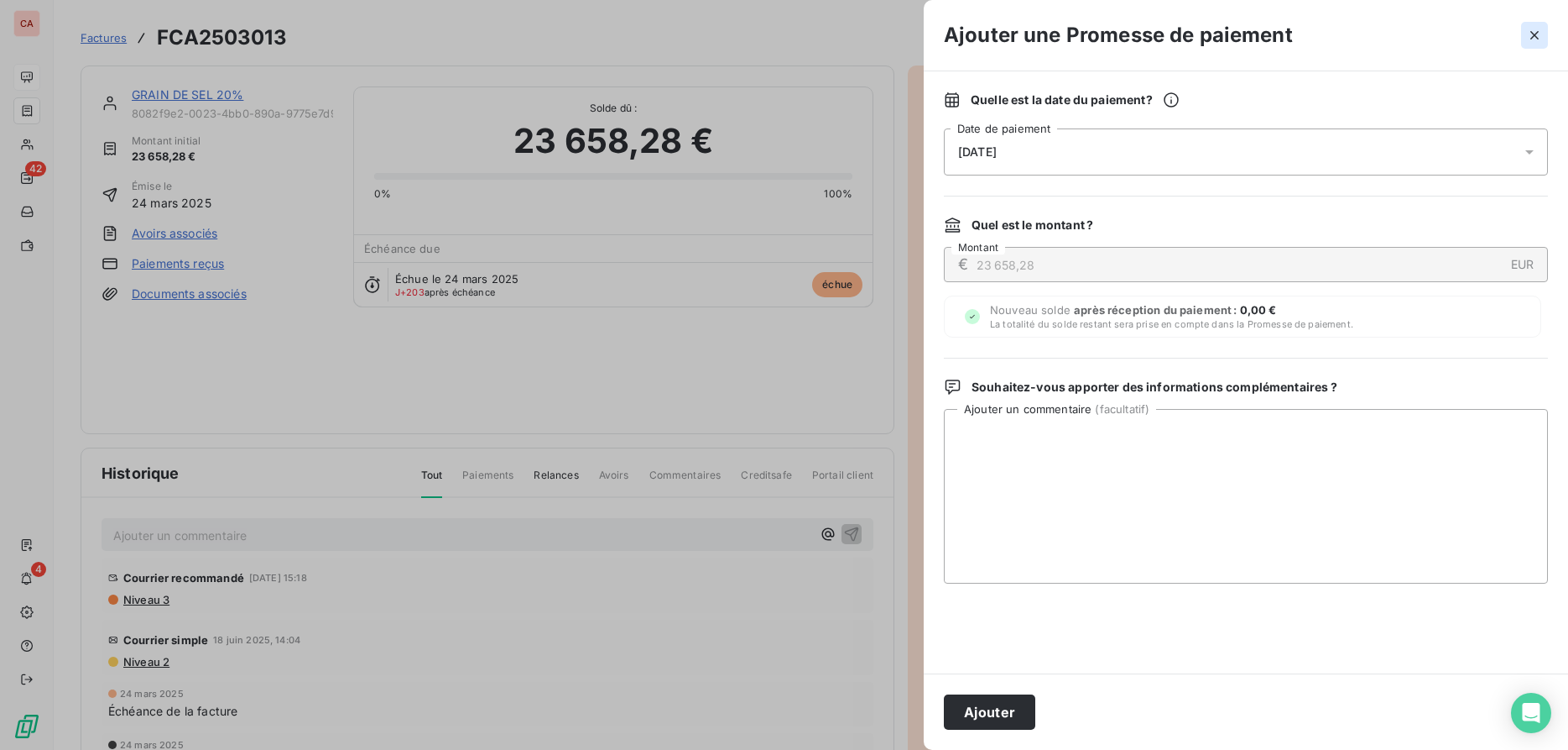
click at [1537, 33] on icon "button" at bounding box center [1535, 34] width 8 height 8
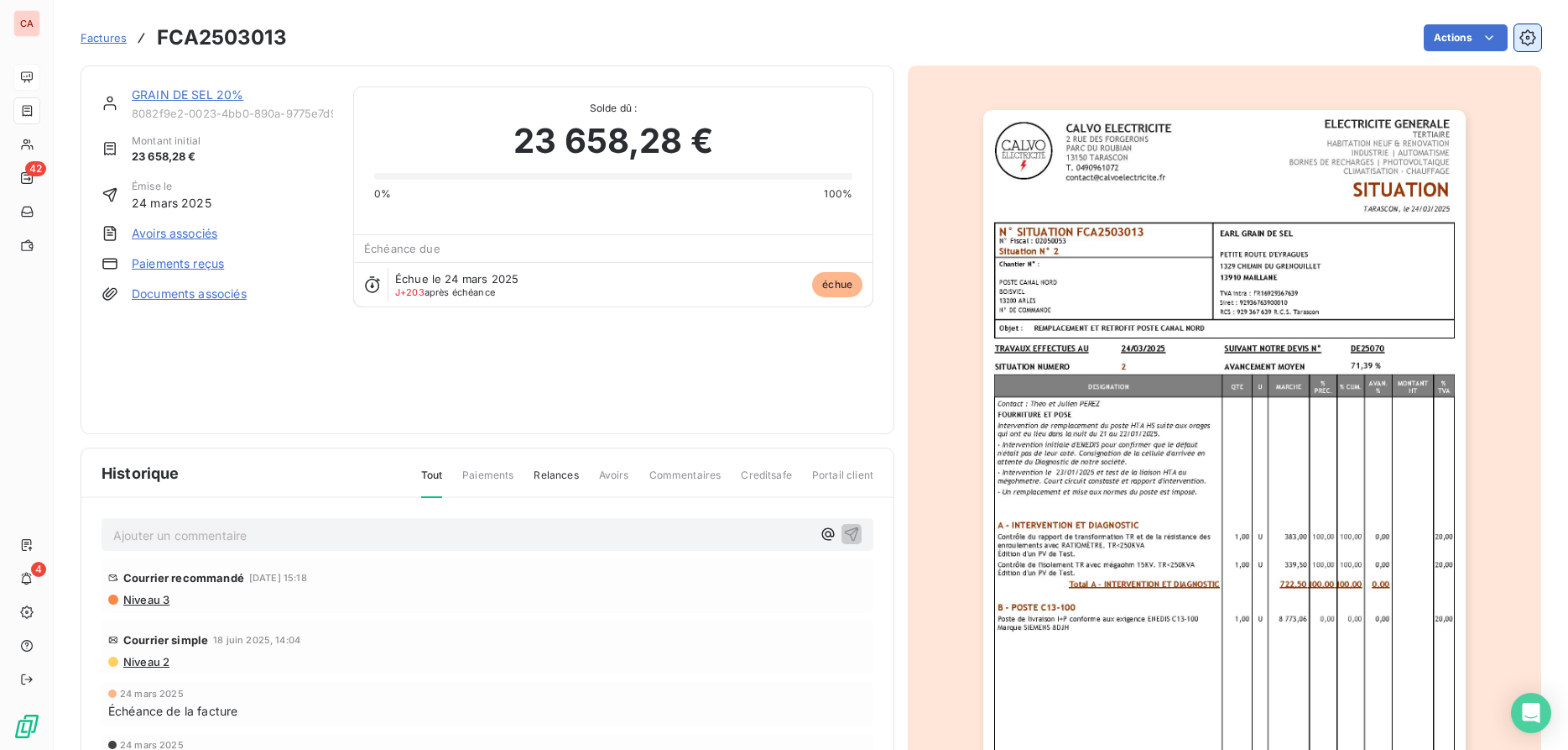
click at [1524, 40] on icon "button" at bounding box center [1528, 38] width 17 height 17
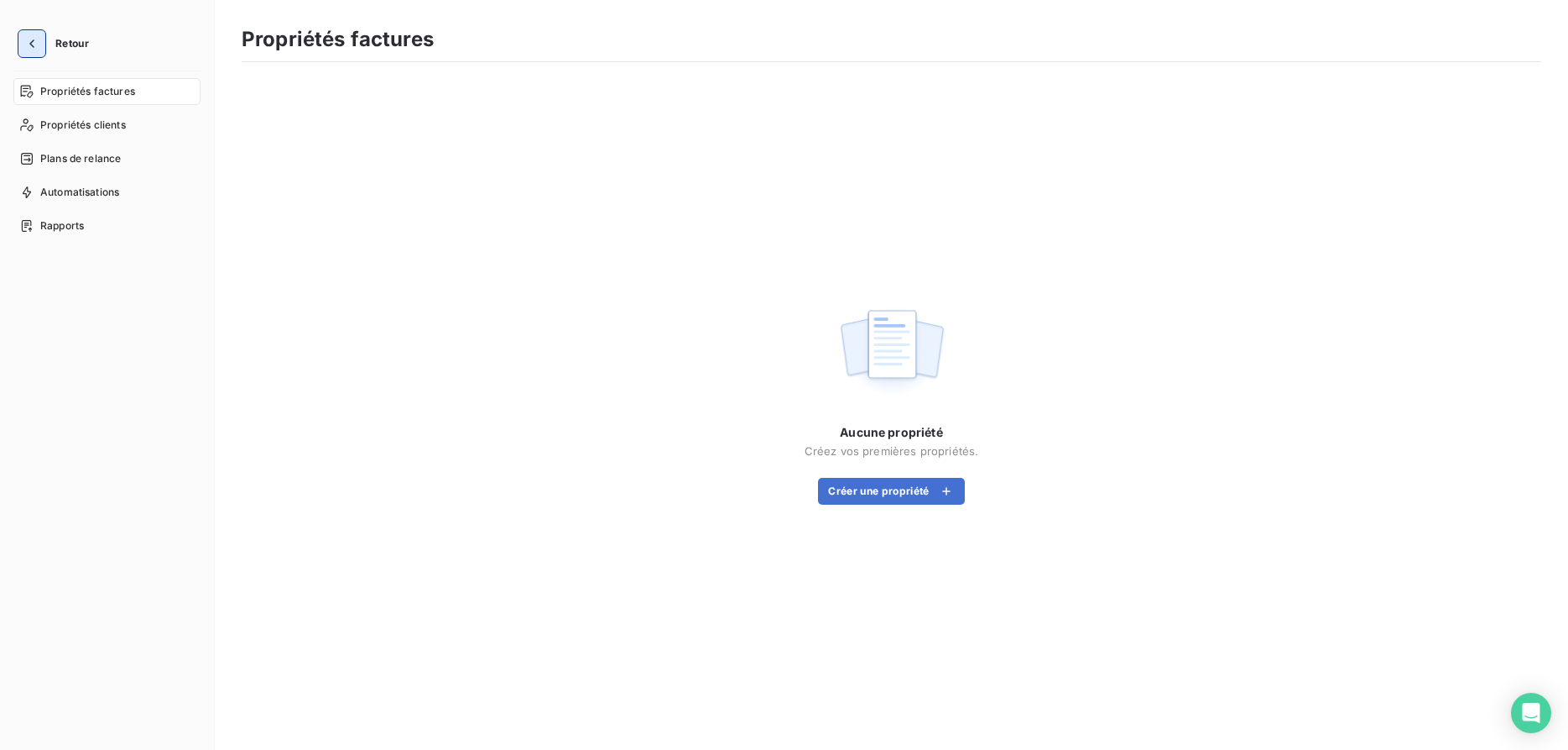
click at [29, 47] on icon "button" at bounding box center [32, 44] width 17 height 17
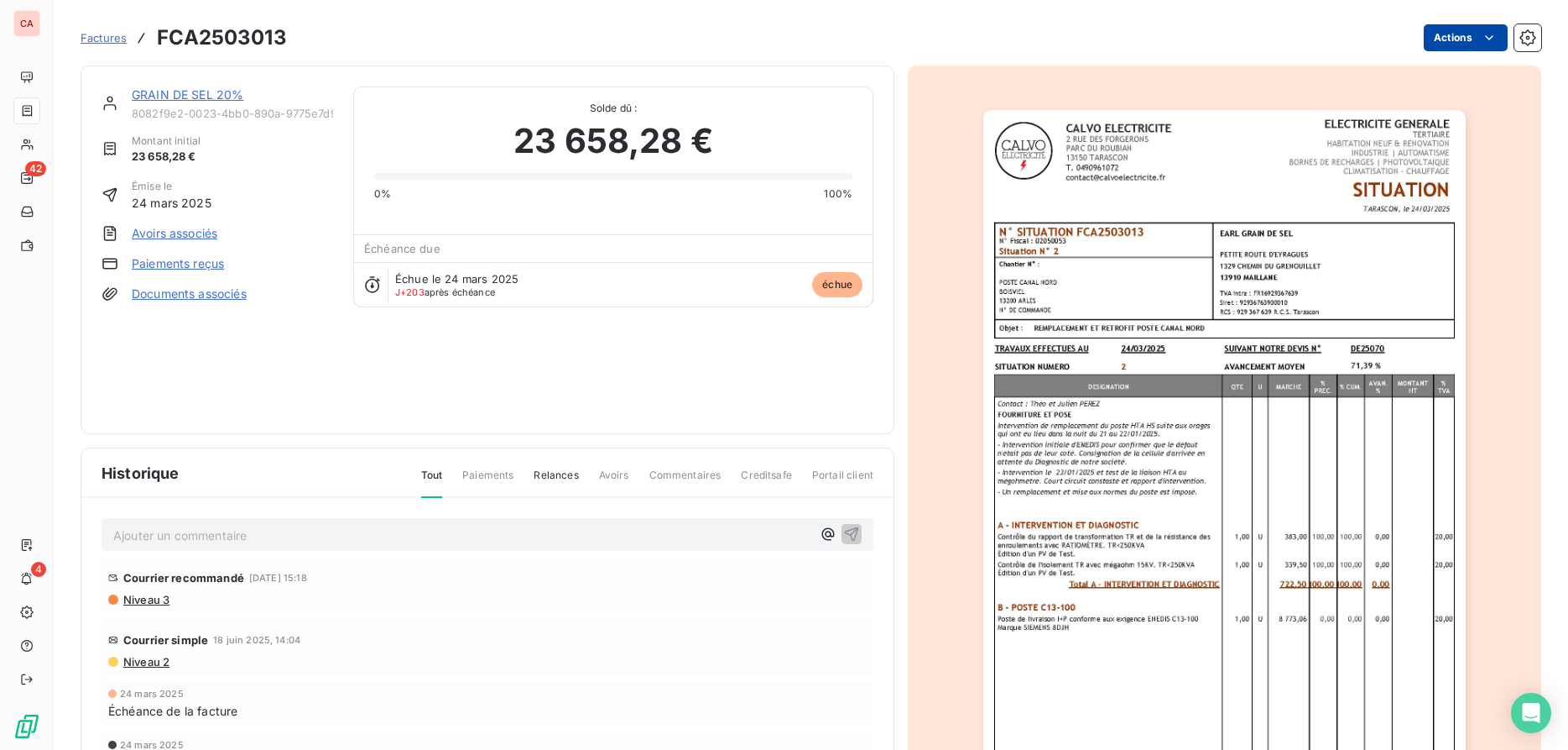
click at [1473, 43] on html "CA 42 4 Factures FCA2503013 Actions GRAIN DE SEL 20% 8082f9e2-0023-4bb0-890a-97…" at bounding box center [784, 375] width 1568 height 750
click at [199, 266] on html "CA 42 4 Factures FCA2503013 Actions GRAIN DE SEL 20% 8082f9e2-0023-4bb0-890a-97…" at bounding box center [784, 375] width 1568 height 750
click at [200, 265] on link "Paiements reçus" at bounding box center [177, 264] width 92 height 17
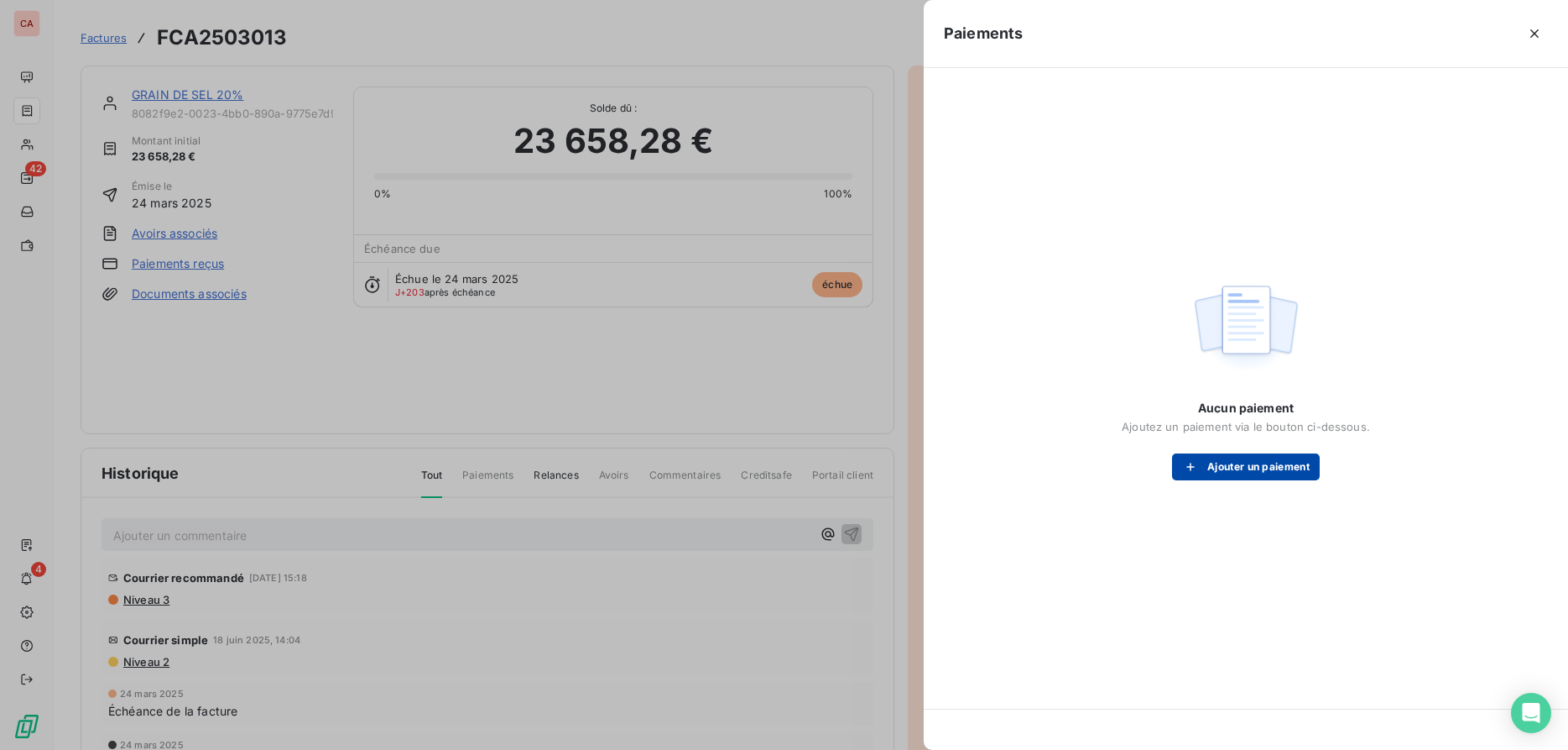
click at [1229, 459] on button "Ajouter un paiement" at bounding box center [1245, 466] width 148 height 27
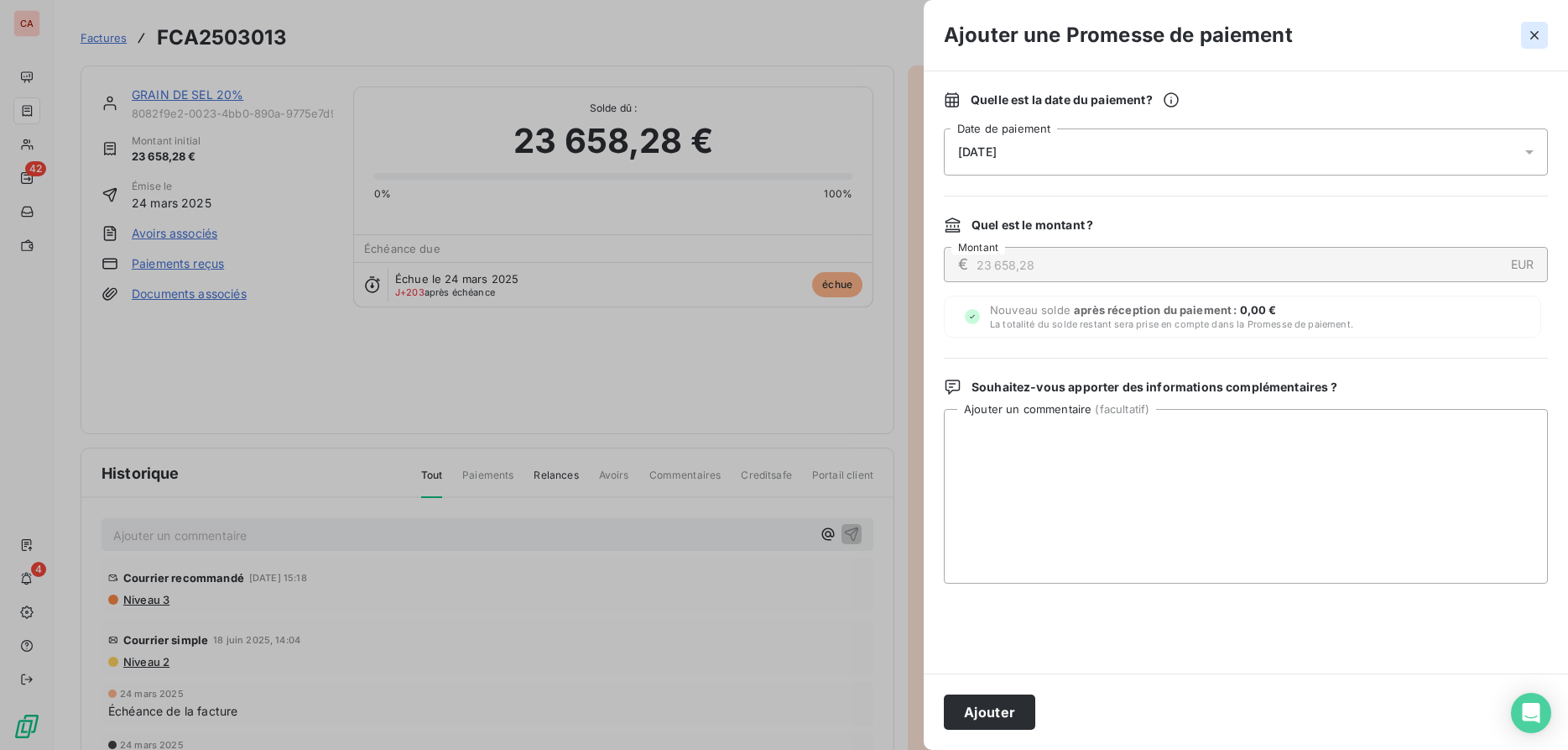
click at [1539, 42] on icon "button" at bounding box center [1535, 35] width 17 height 17
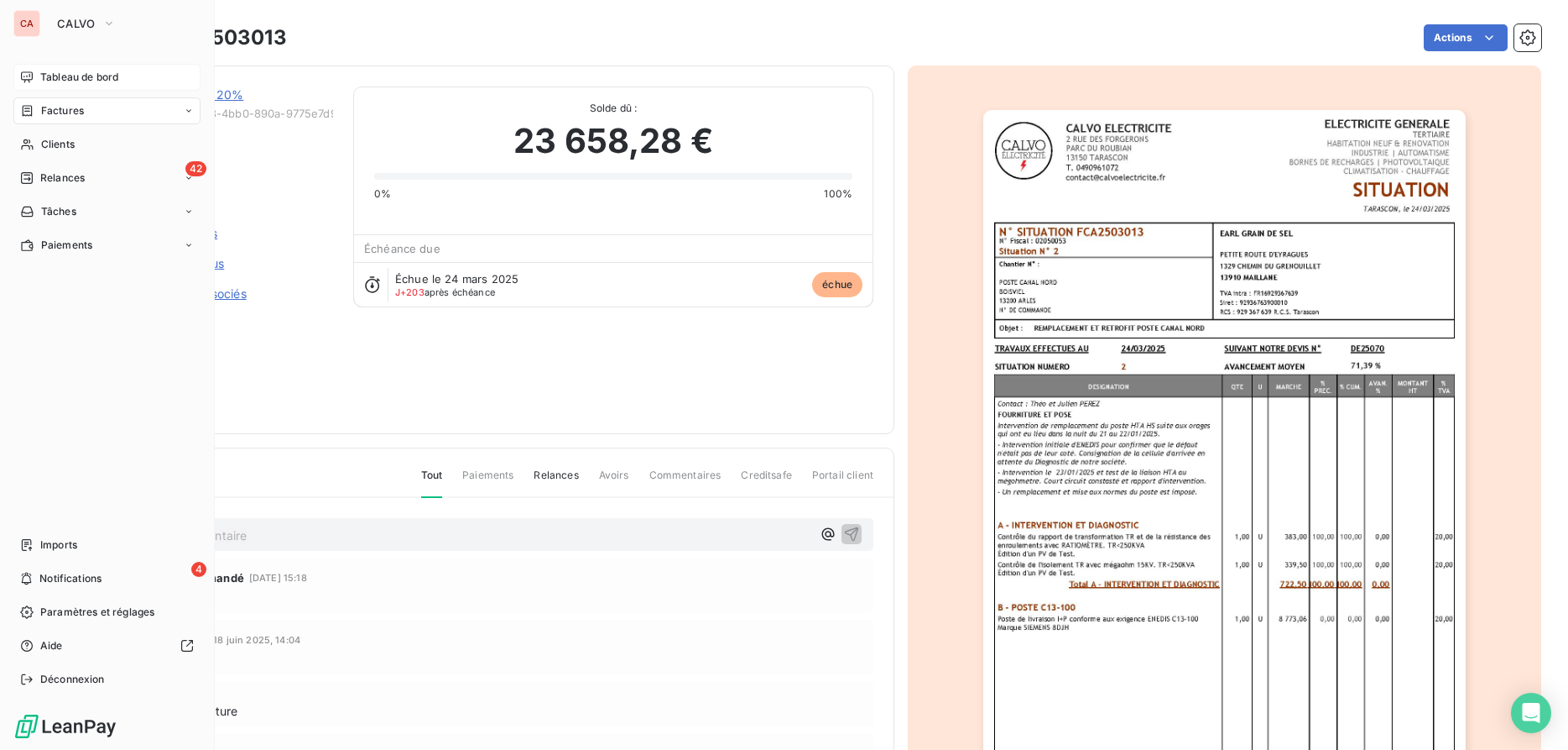
click at [58, 77] on span "Tableau de bord" at bounding box center [79, 77] width 78 height 15
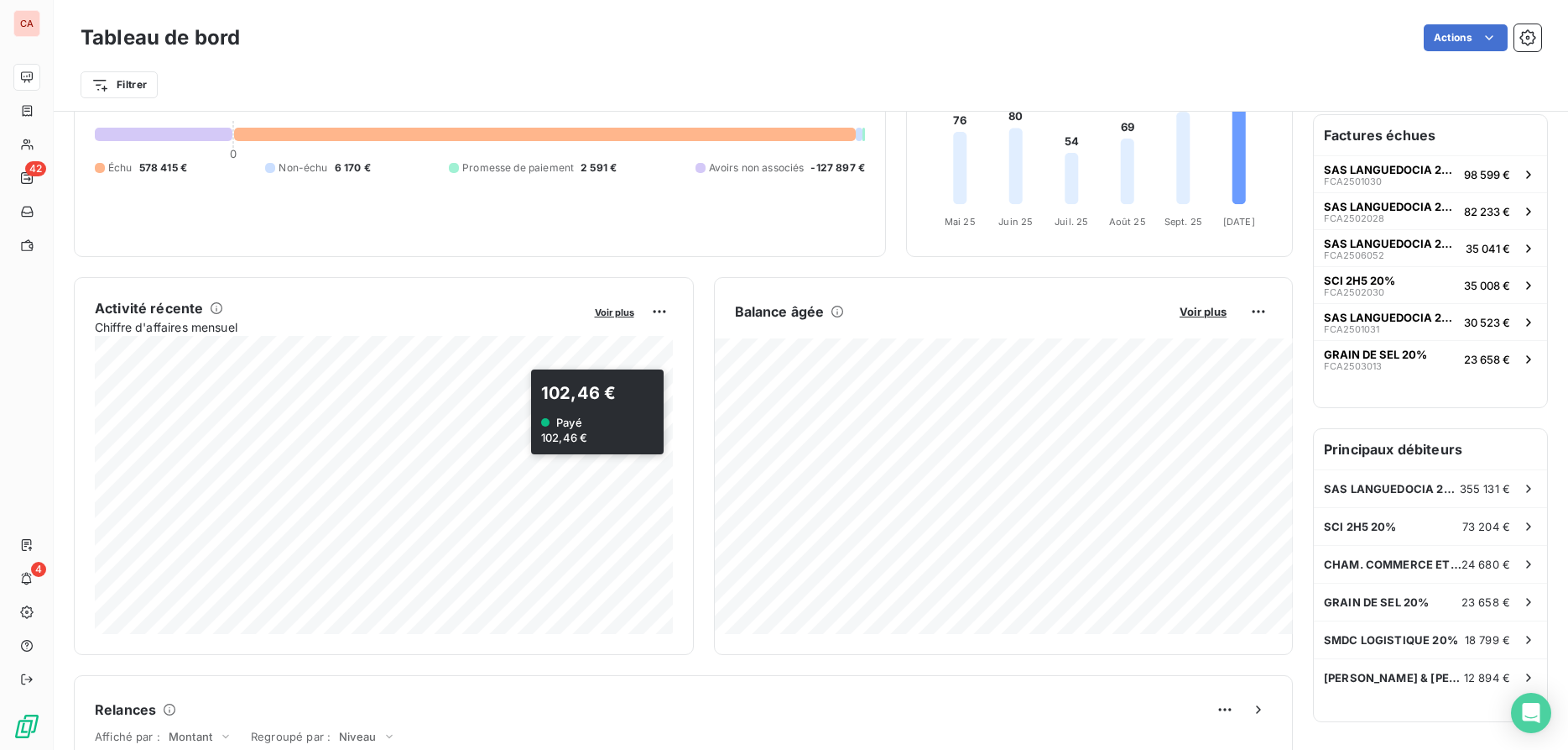
scroll to position [172, 0]
